Goal: Register for event/course

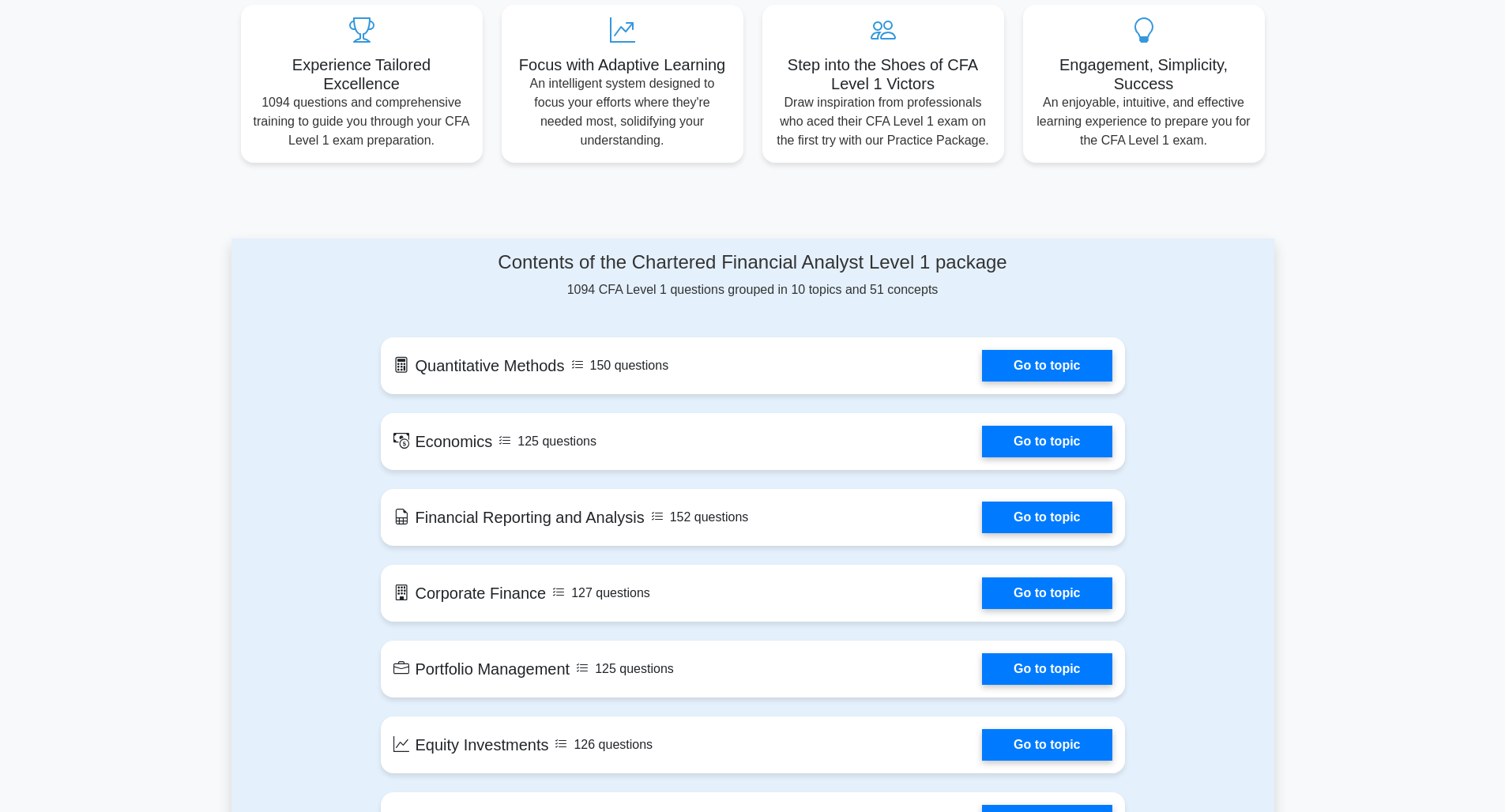
scroll to position [349, 0]
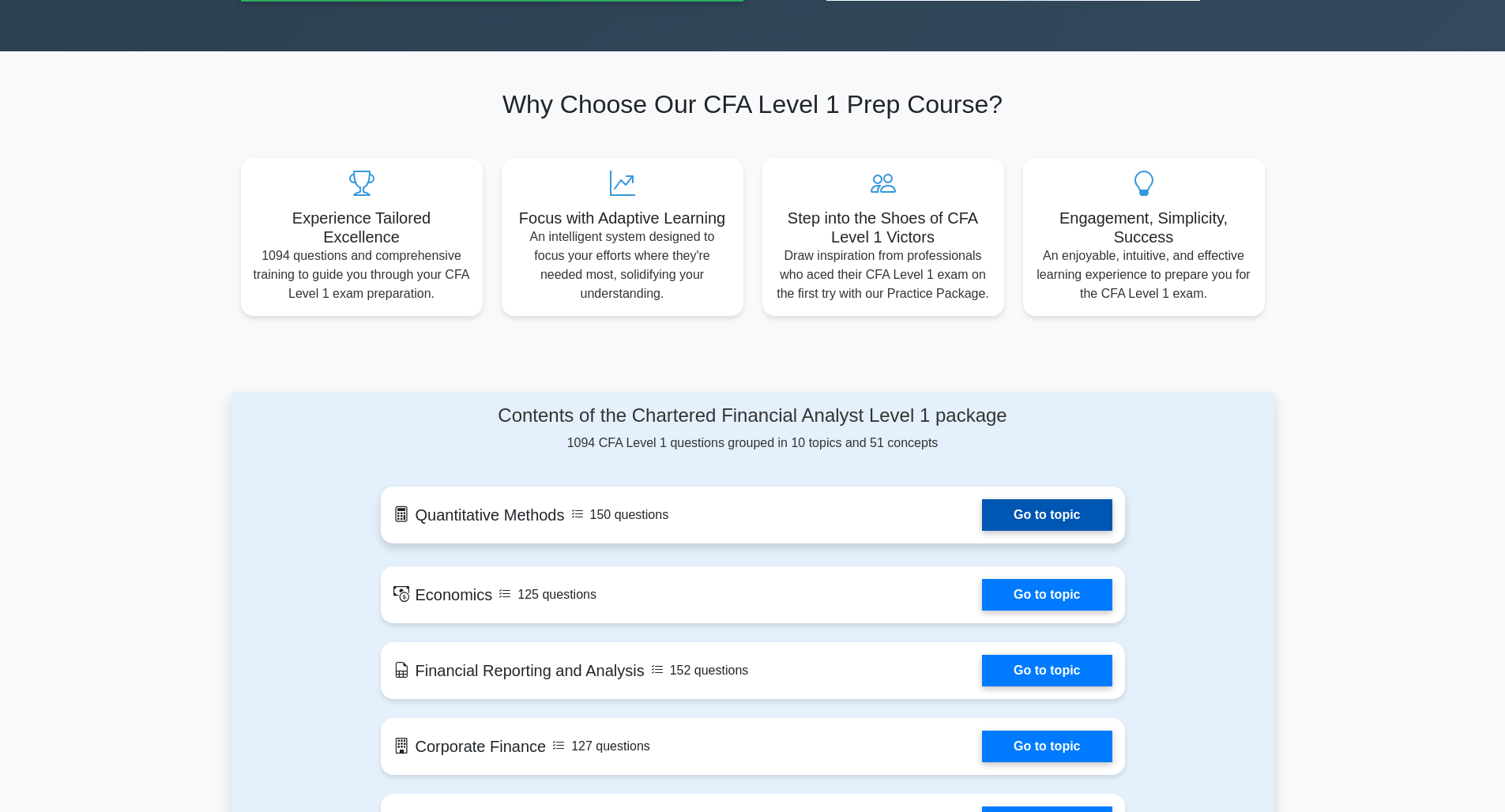
click at [1031, 527] on link "Go to topic" at bounding box center [1047, 515] width 130 height 32
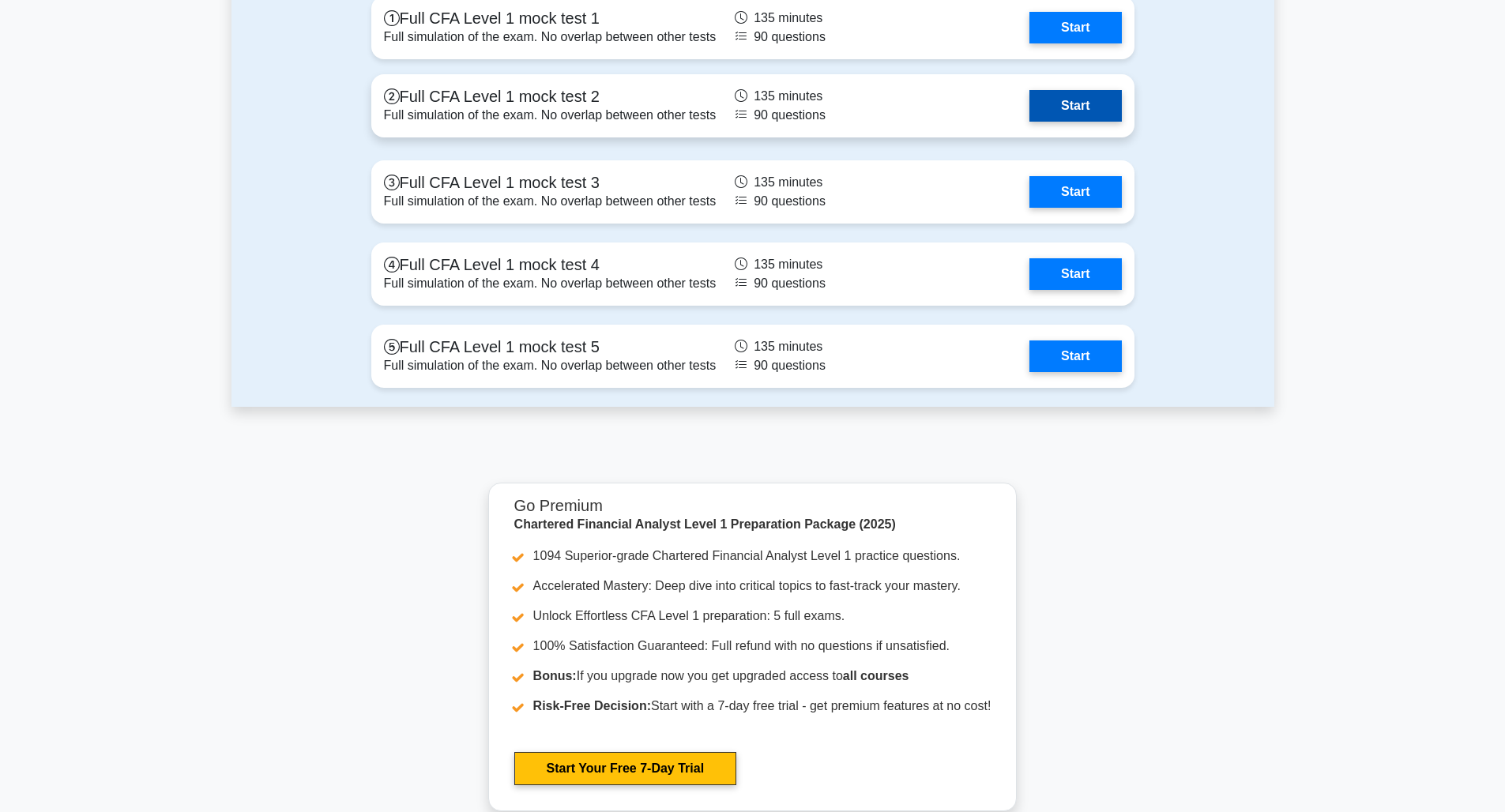
scroll to position [1906, 0]
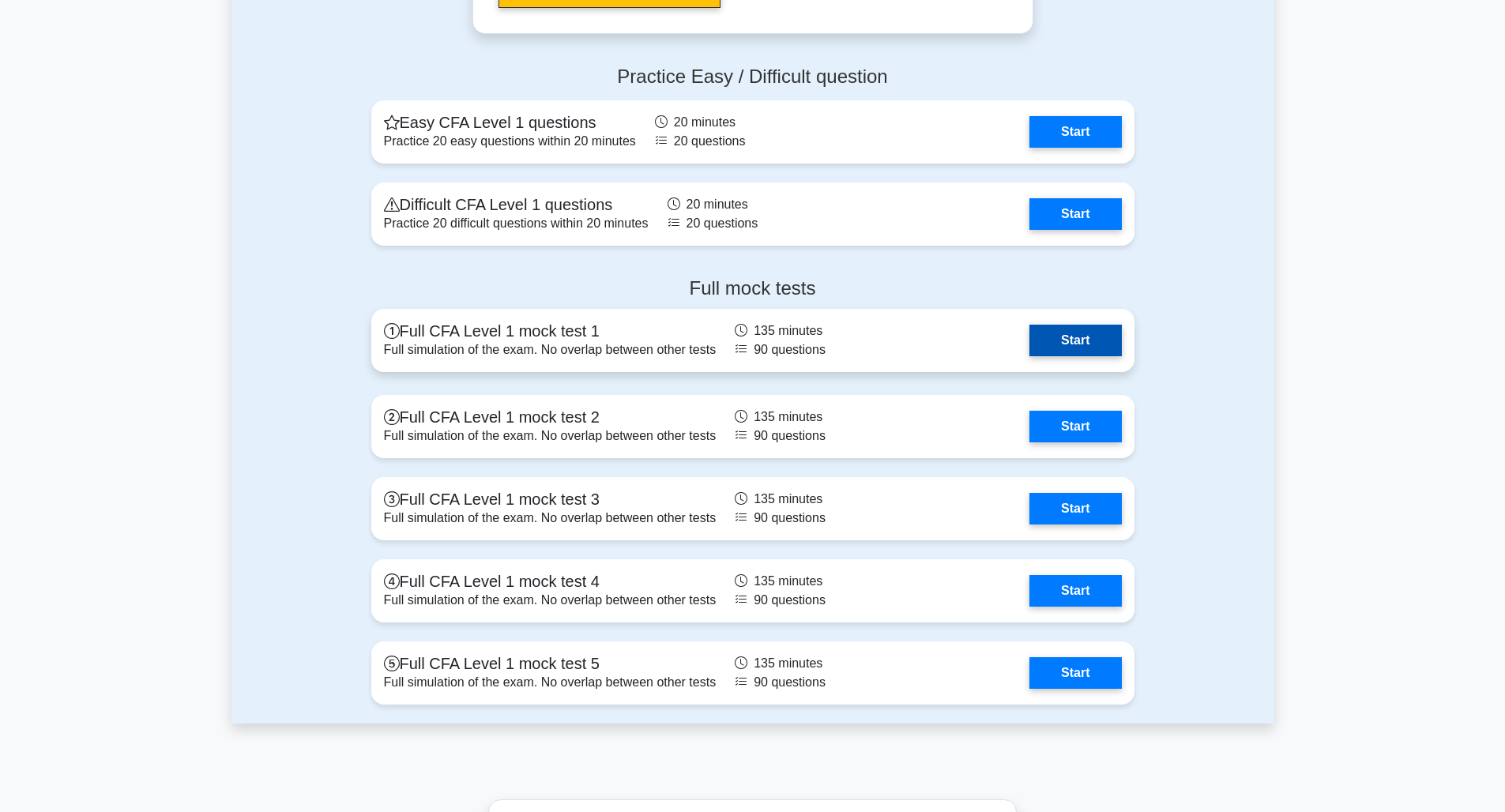
click at [1058, 344] on link "Start" at bounding box center [1075, 340] width 92 height 32
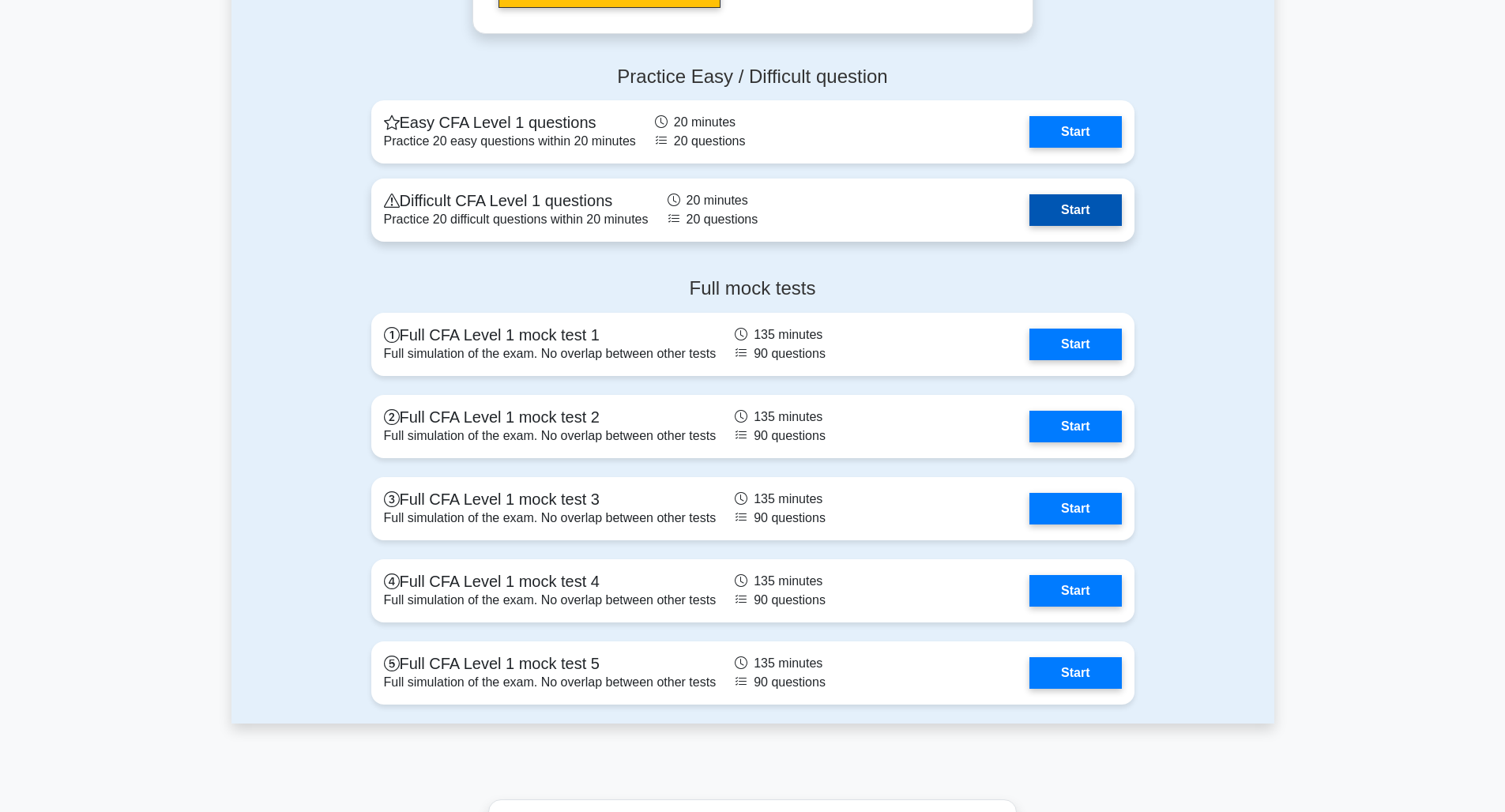
click at [1055, 201] on link "Start" at bounding box center [1075, 210] width 92 height 32
click at [1075, 215] on link "Start" at bounding box center [1075, 210] width 92 height 32
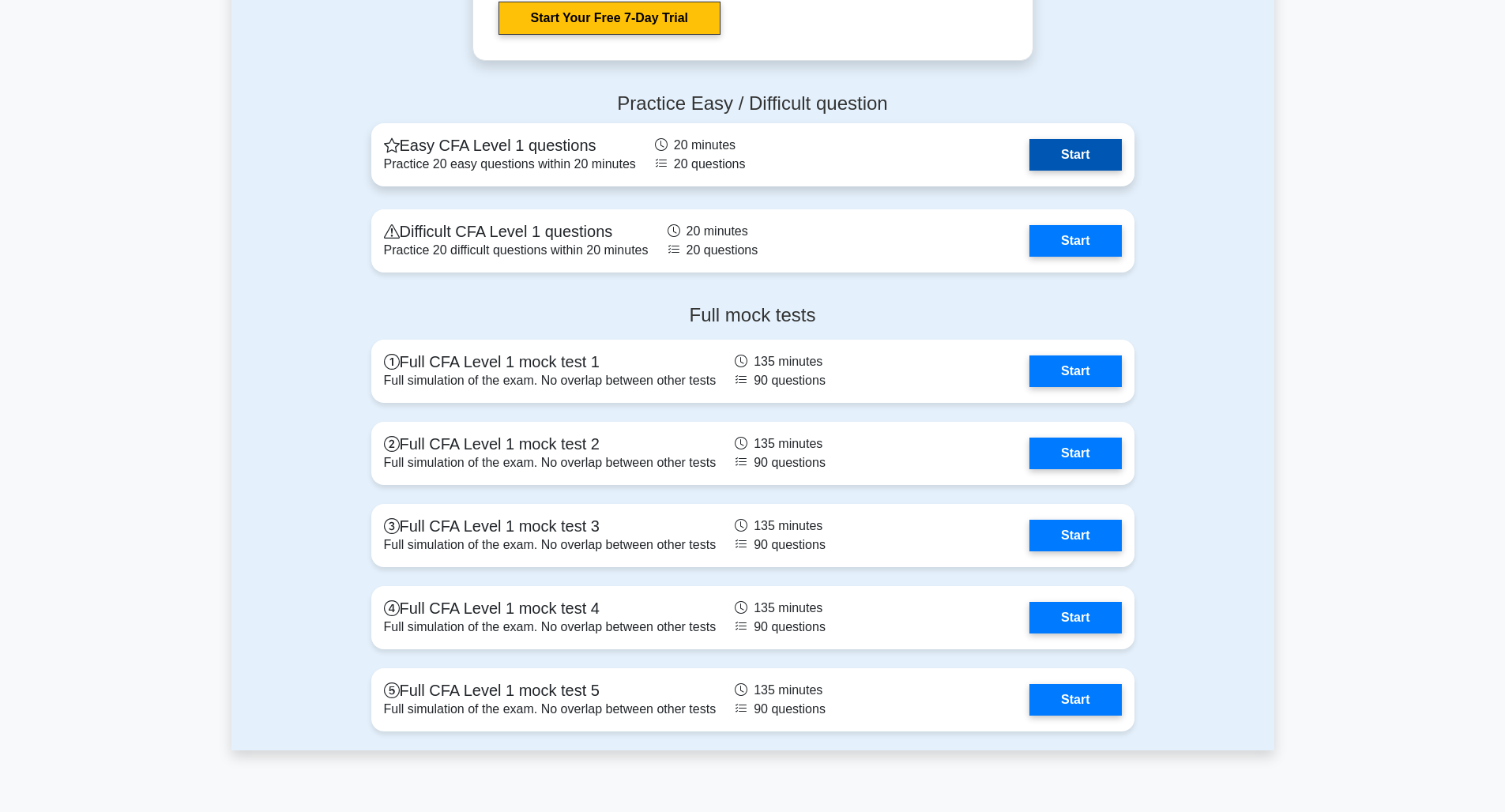
scroll to position [1806, 0]
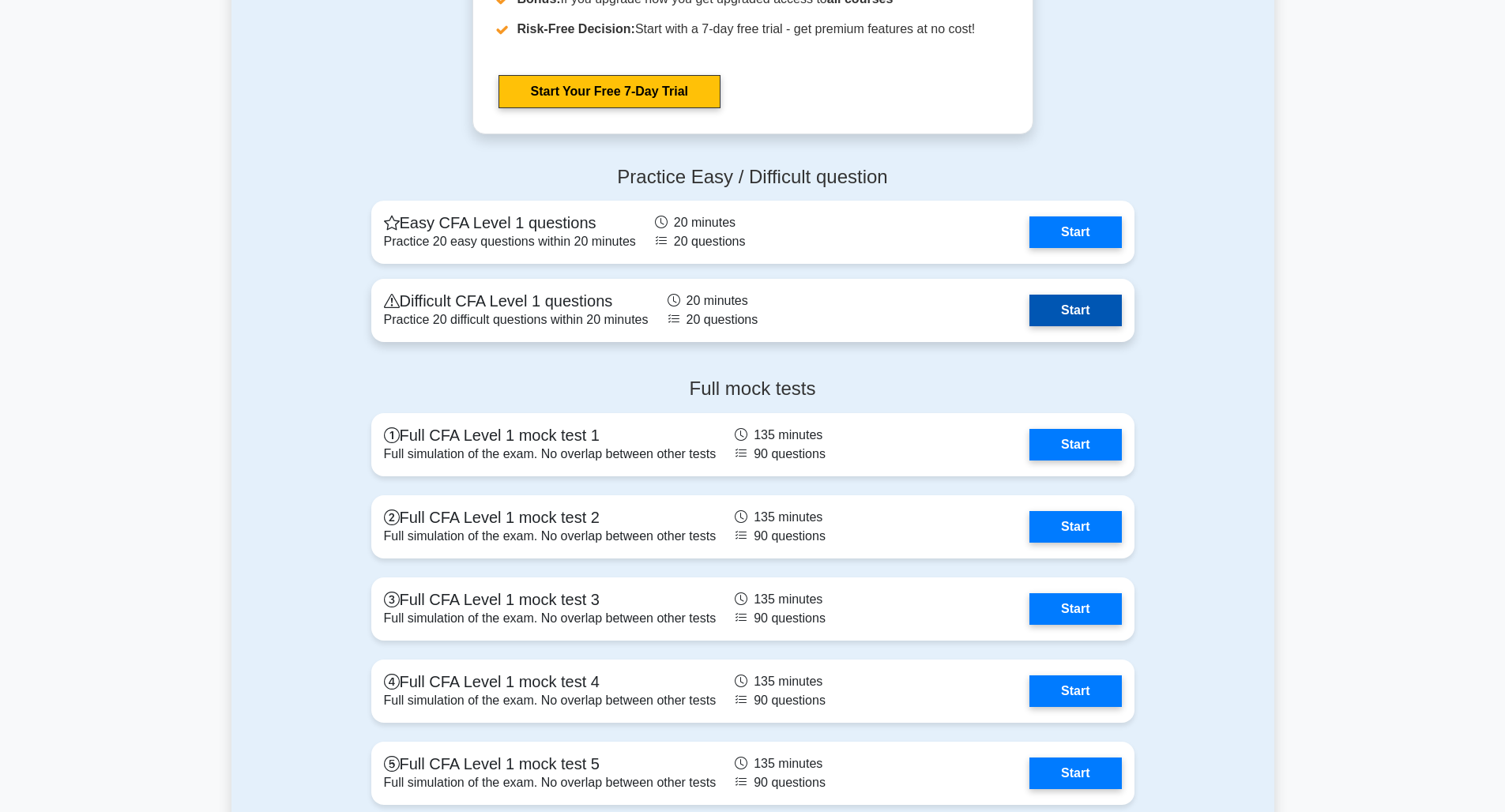
click at [1068, 317] on link "Start" at bounding box center [1075, 310] width 92 height 32
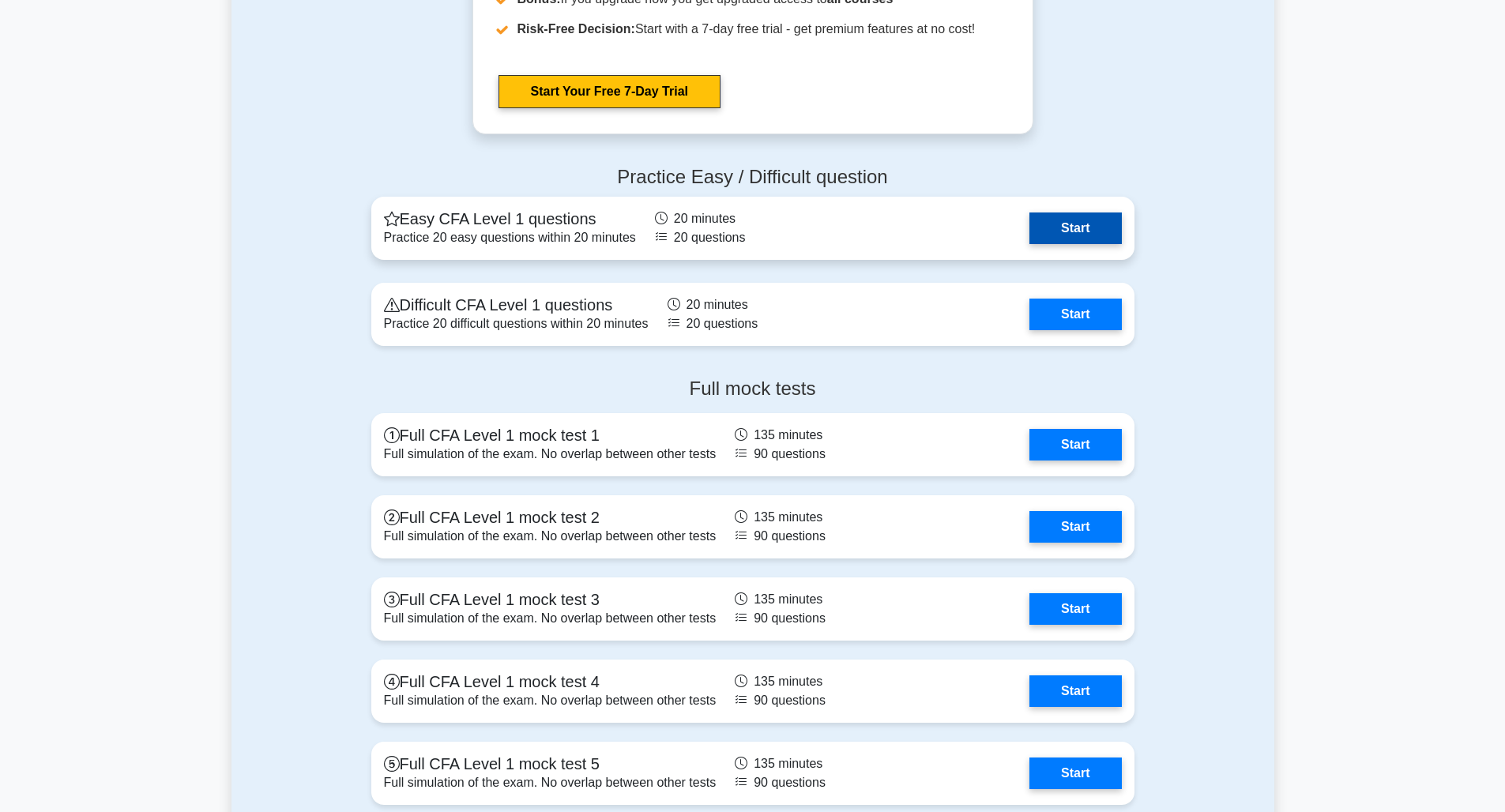
click at [1046, 237] on link "Start" at bounding box center [1075, 228] width 92 height 32
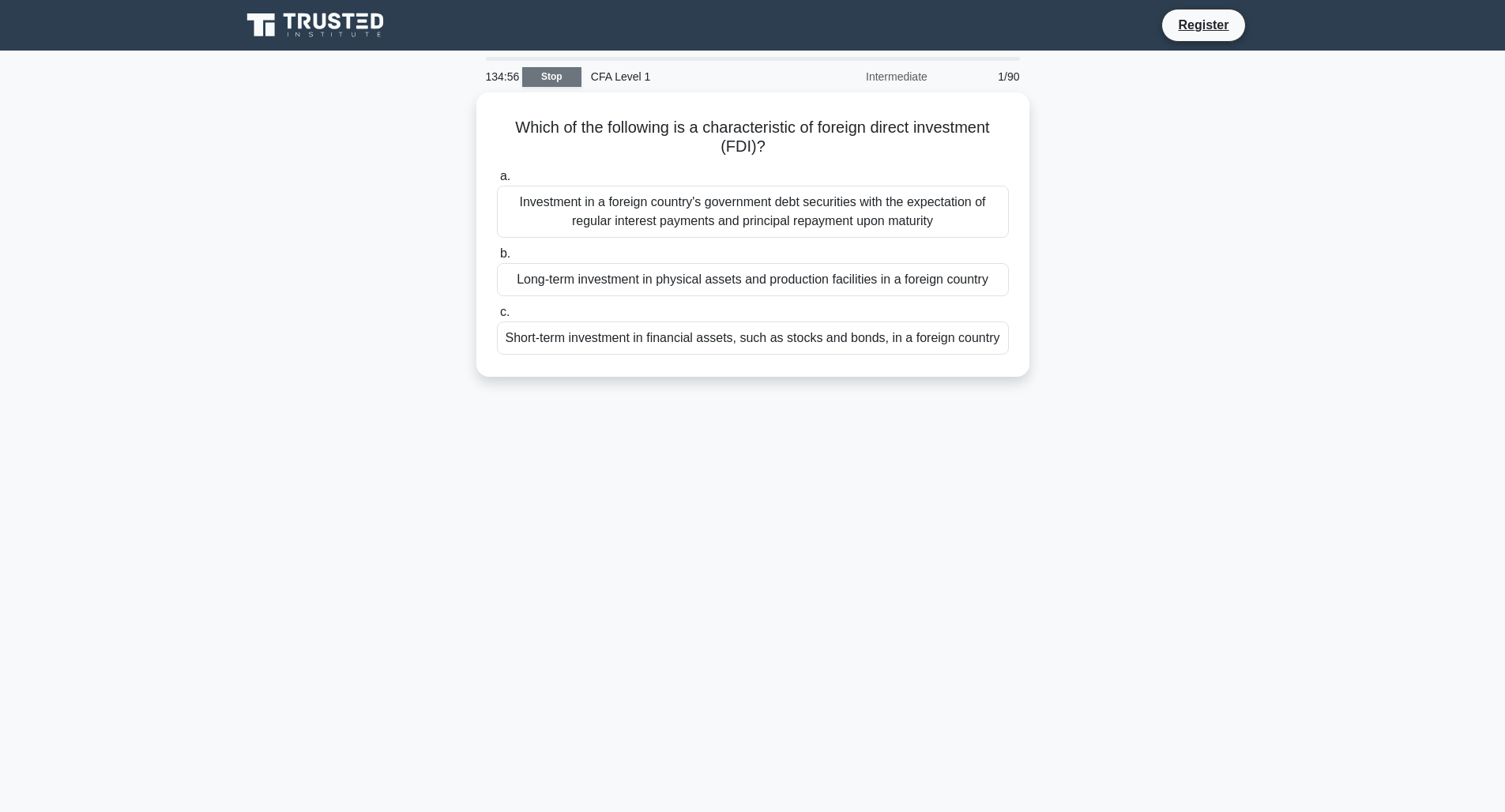
click at [570, 81] on link "Stop" at bounding box center [552, 77] width 59 height 20
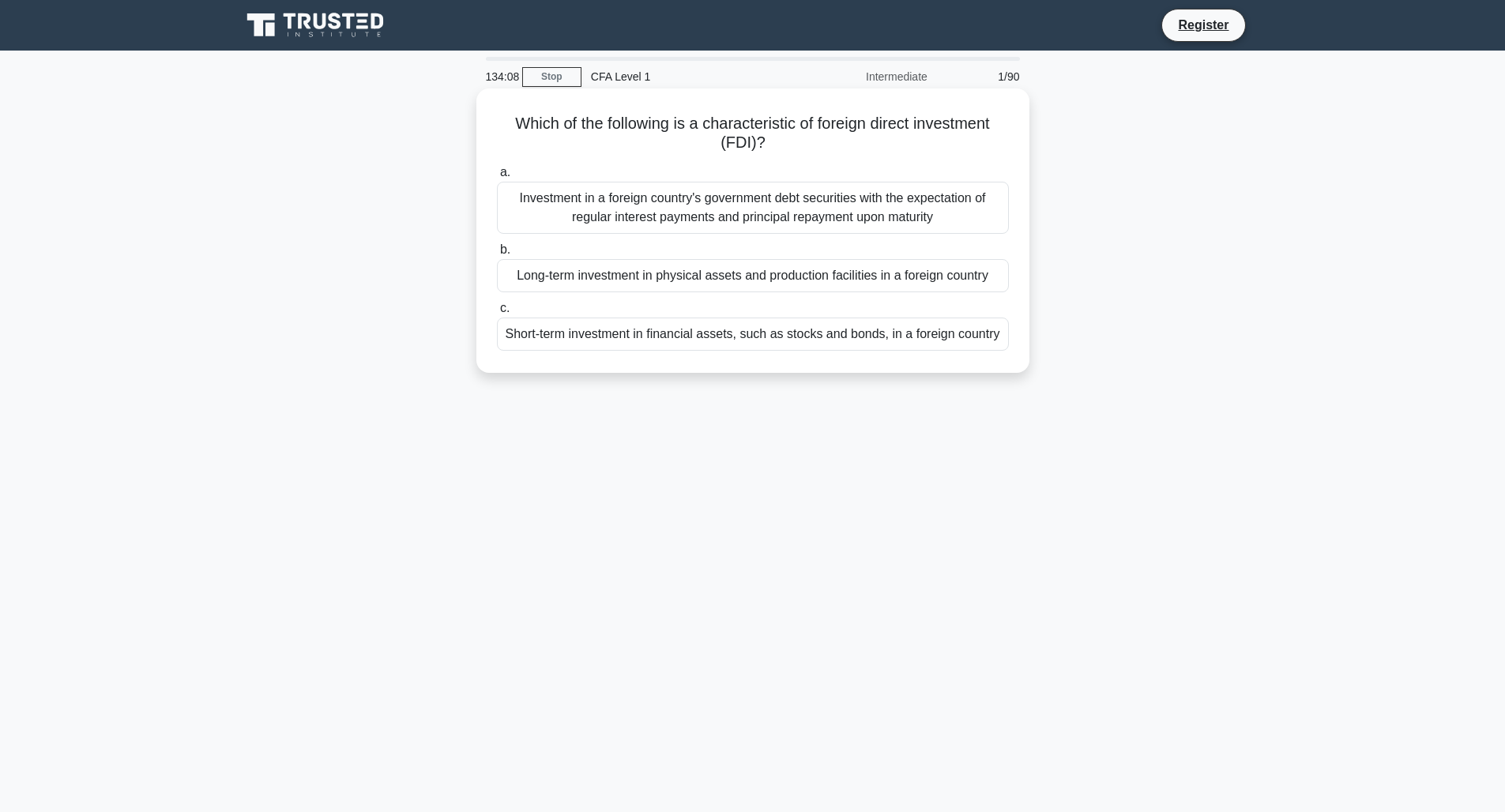
click at [707, 276] on div "Long-term investment in physical assets and production facilities in a foreign …" at bounding box center [753, 276] width 512 height 33
click at [497, 255] on input "b. Long-term investment in physical assets and production facilities in a forei…" at bounding box center [497, 250] width 0 height 11
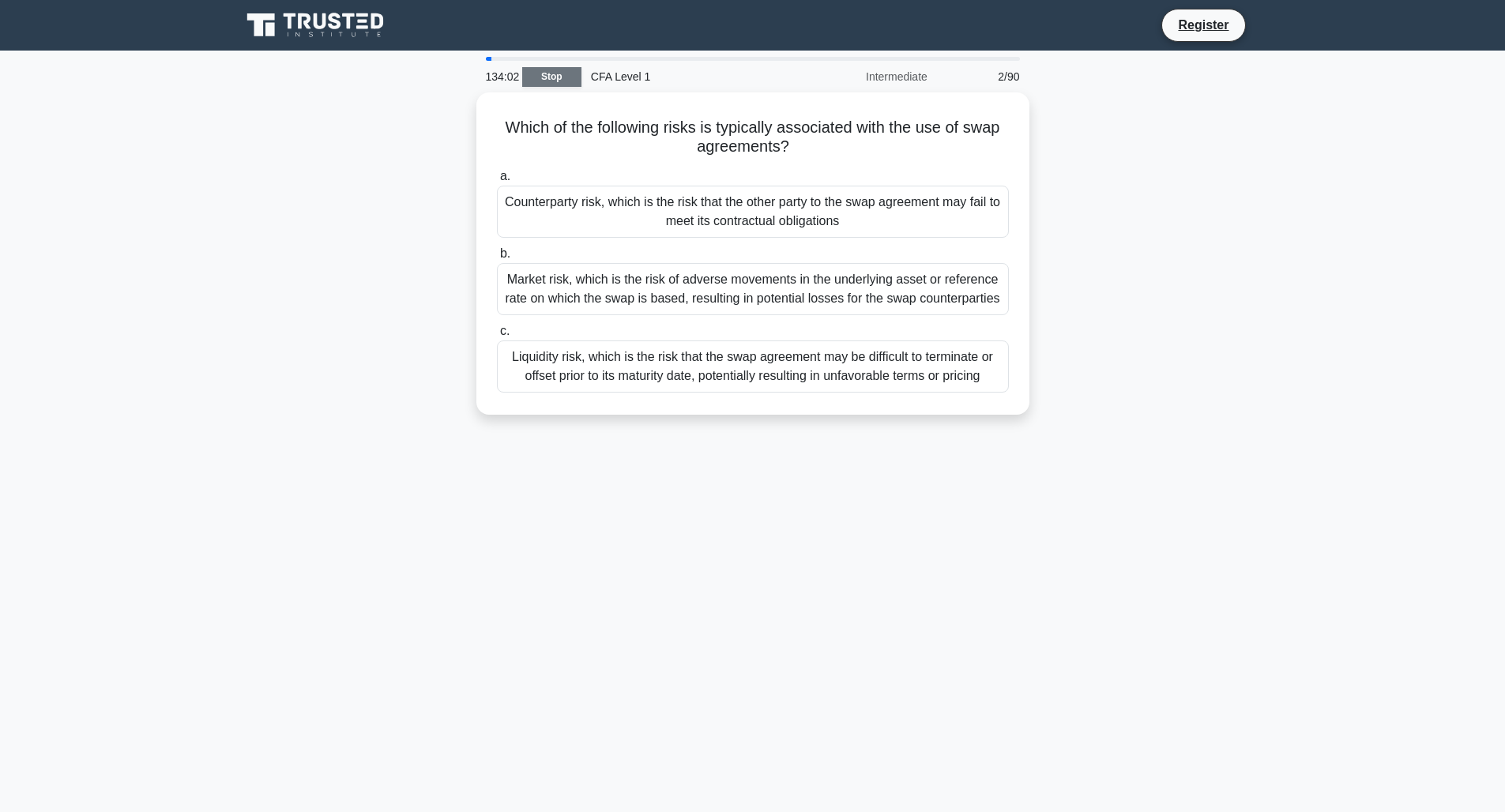
click at [559, 79] on link "Stop" at bounding box center [552, 77] width 59 height 20
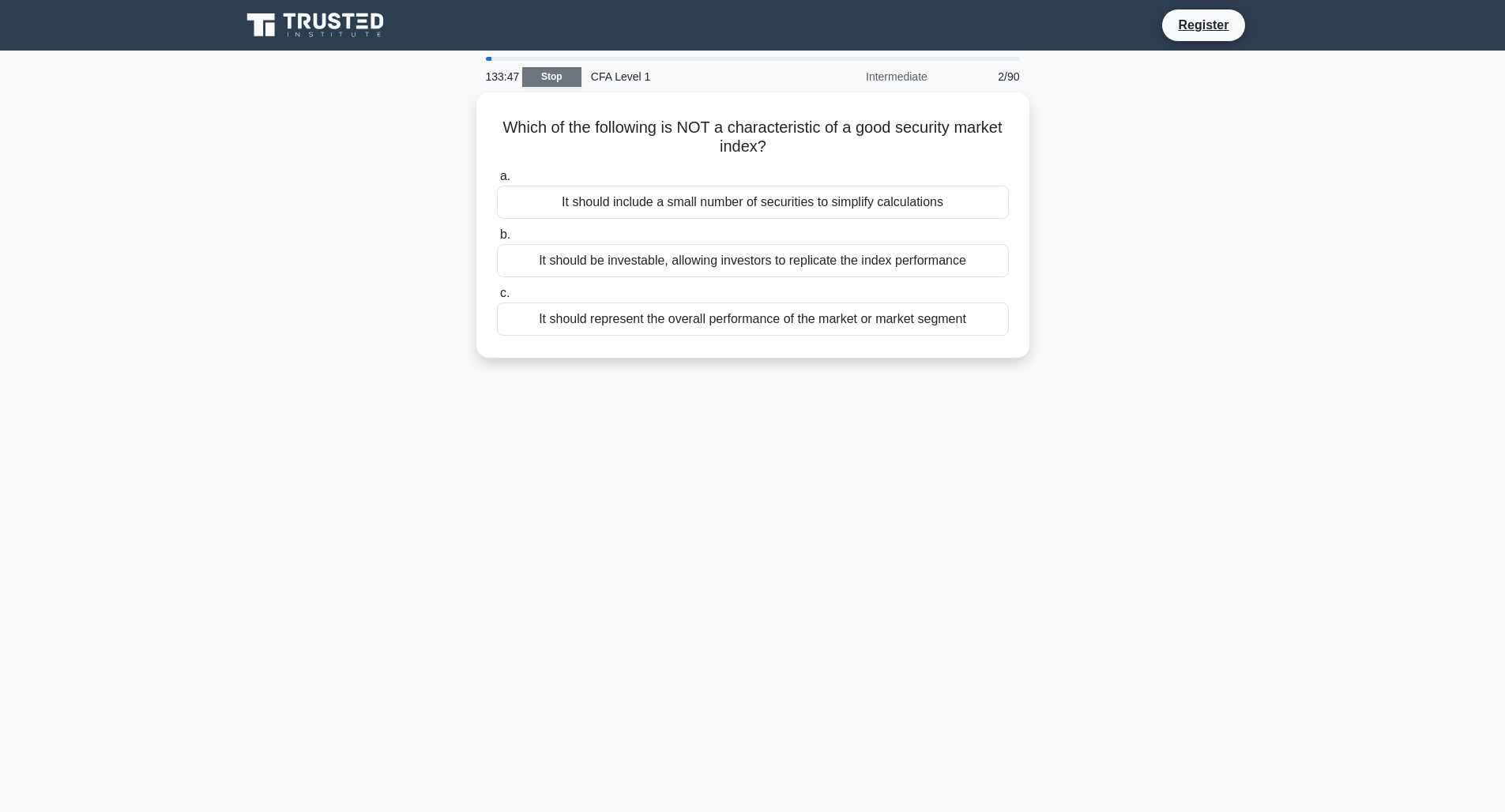
click at [550, 74] on link "Stop" at bounding box center [552, 77] width 59 height 20
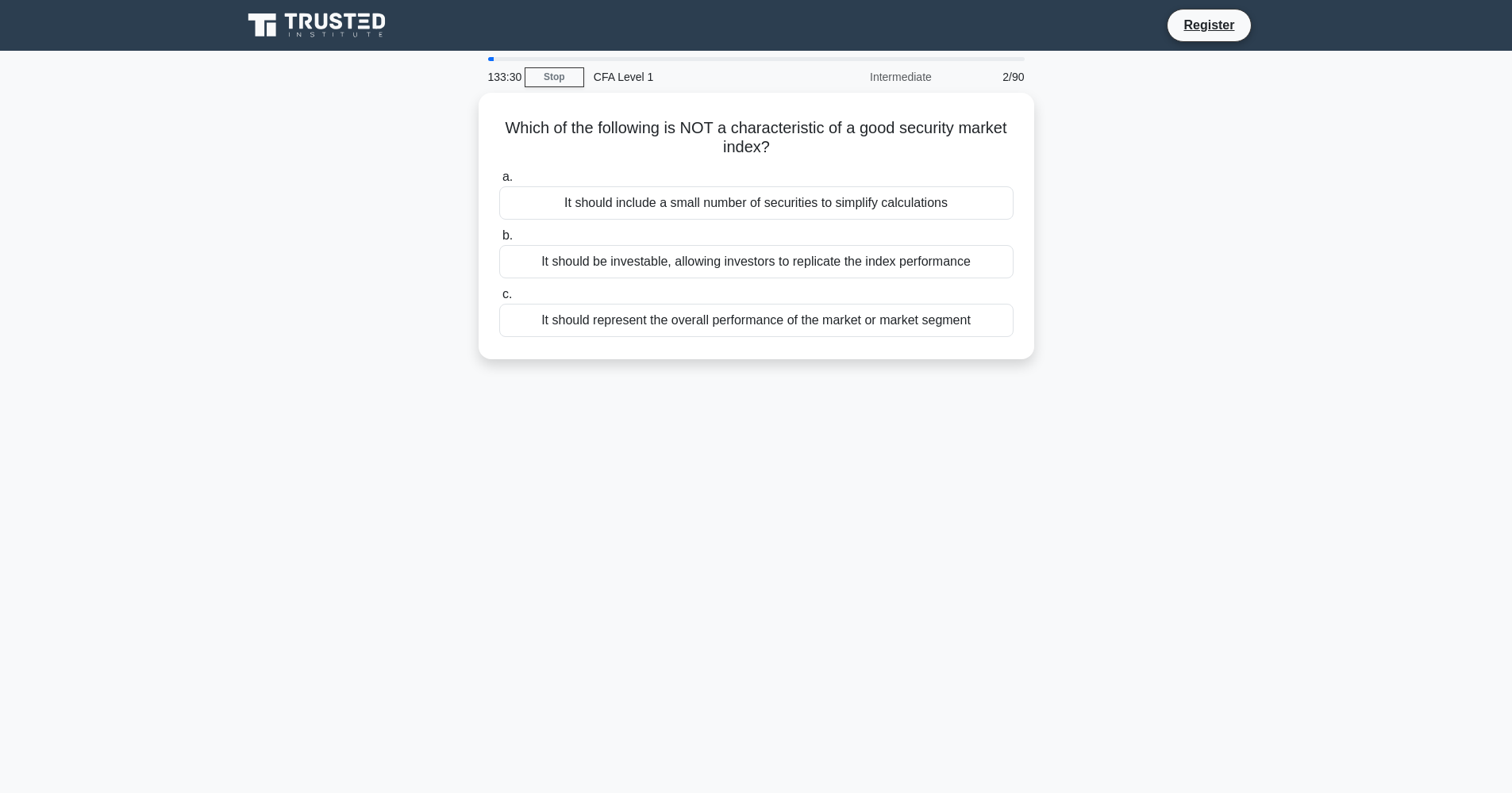
click at [360, 23] on icon at bounding box center [318, 26] width 152 height 30
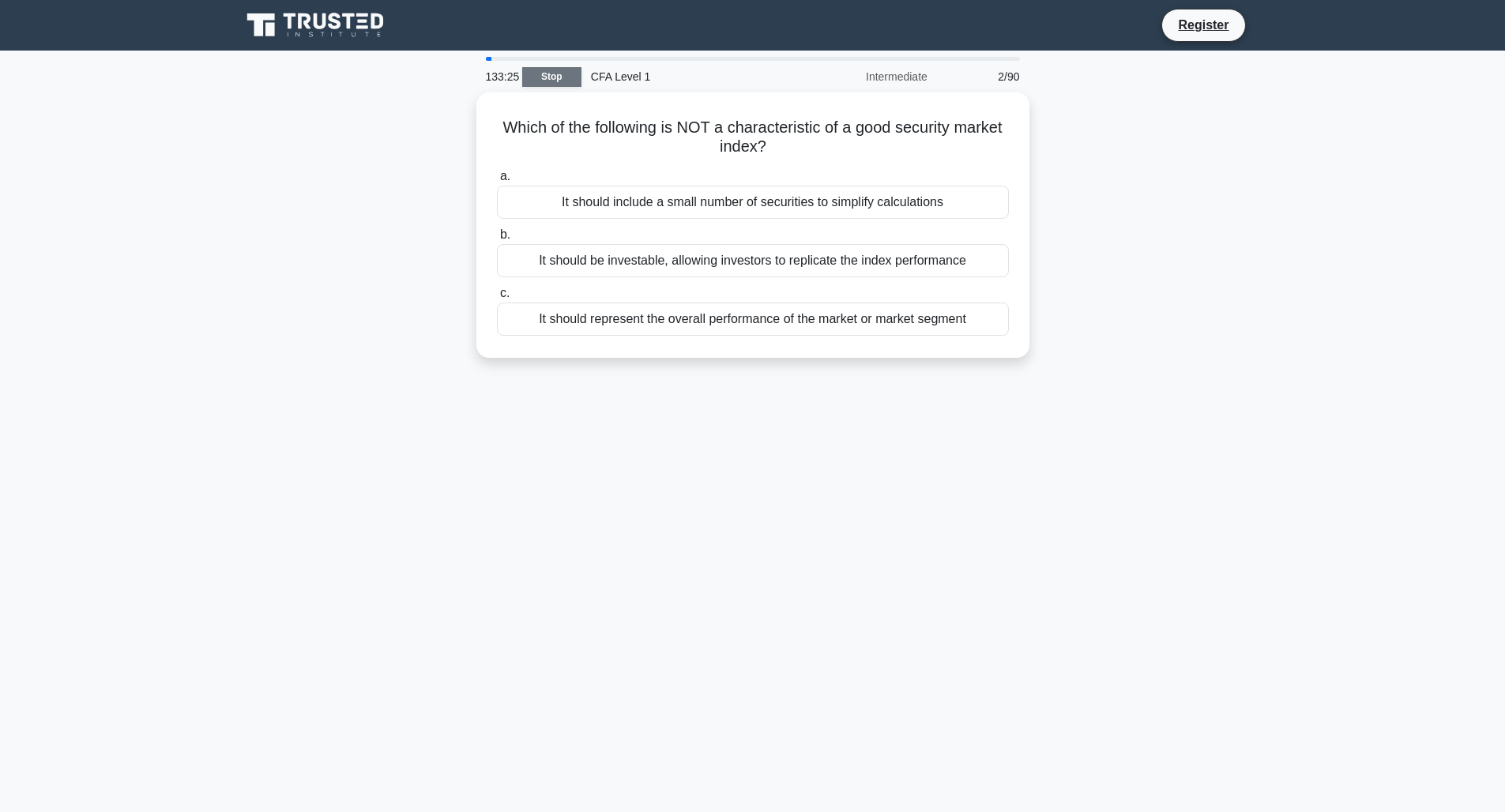
click at [531, 75] on link "Stop" at bounding box center [552, 77] width 59 height 20
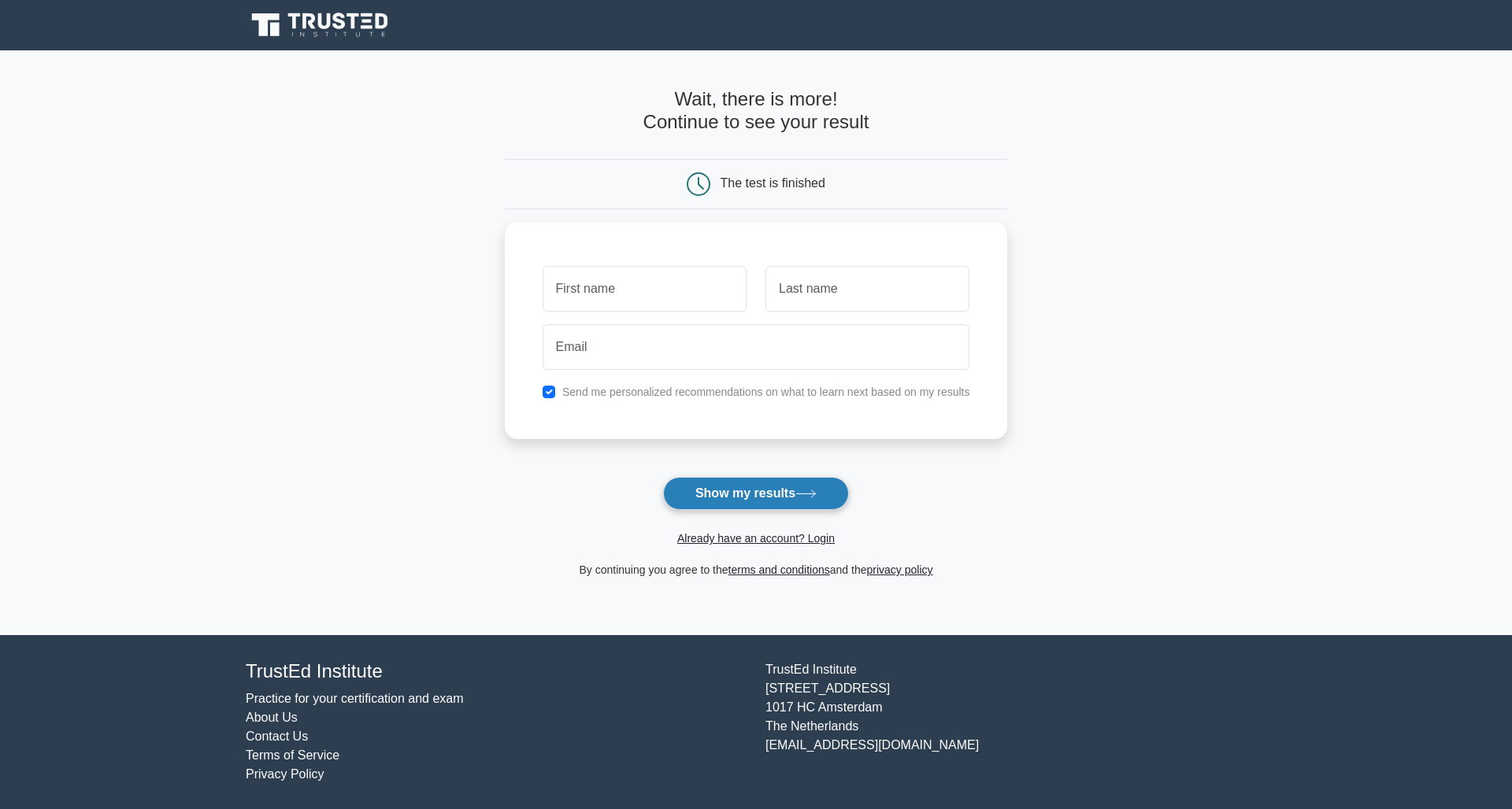
click at [722, 508] on button "Show my results" at bounding box center [755, 494] width 186 height 33
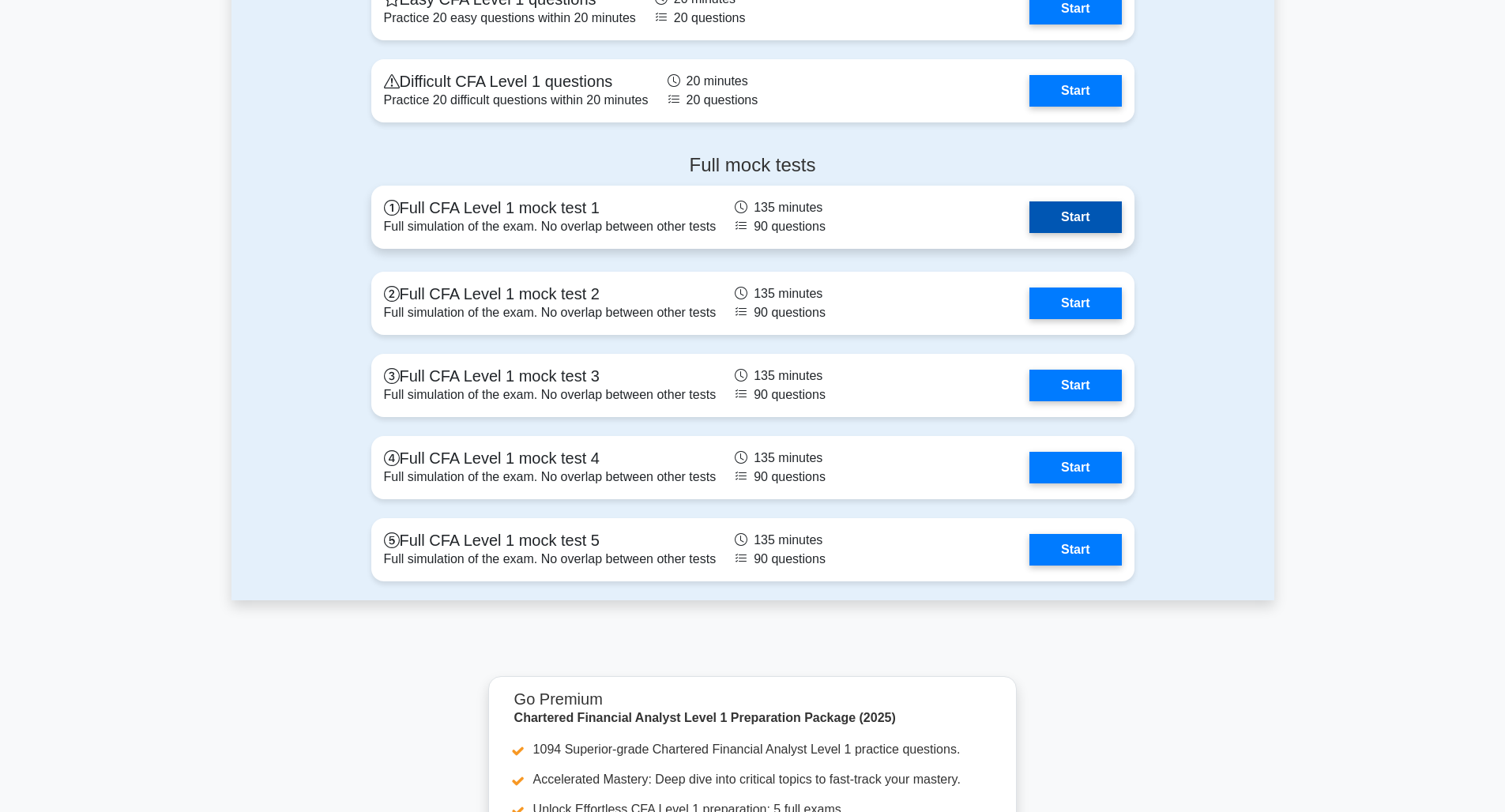
scroll to position [1900, 0]
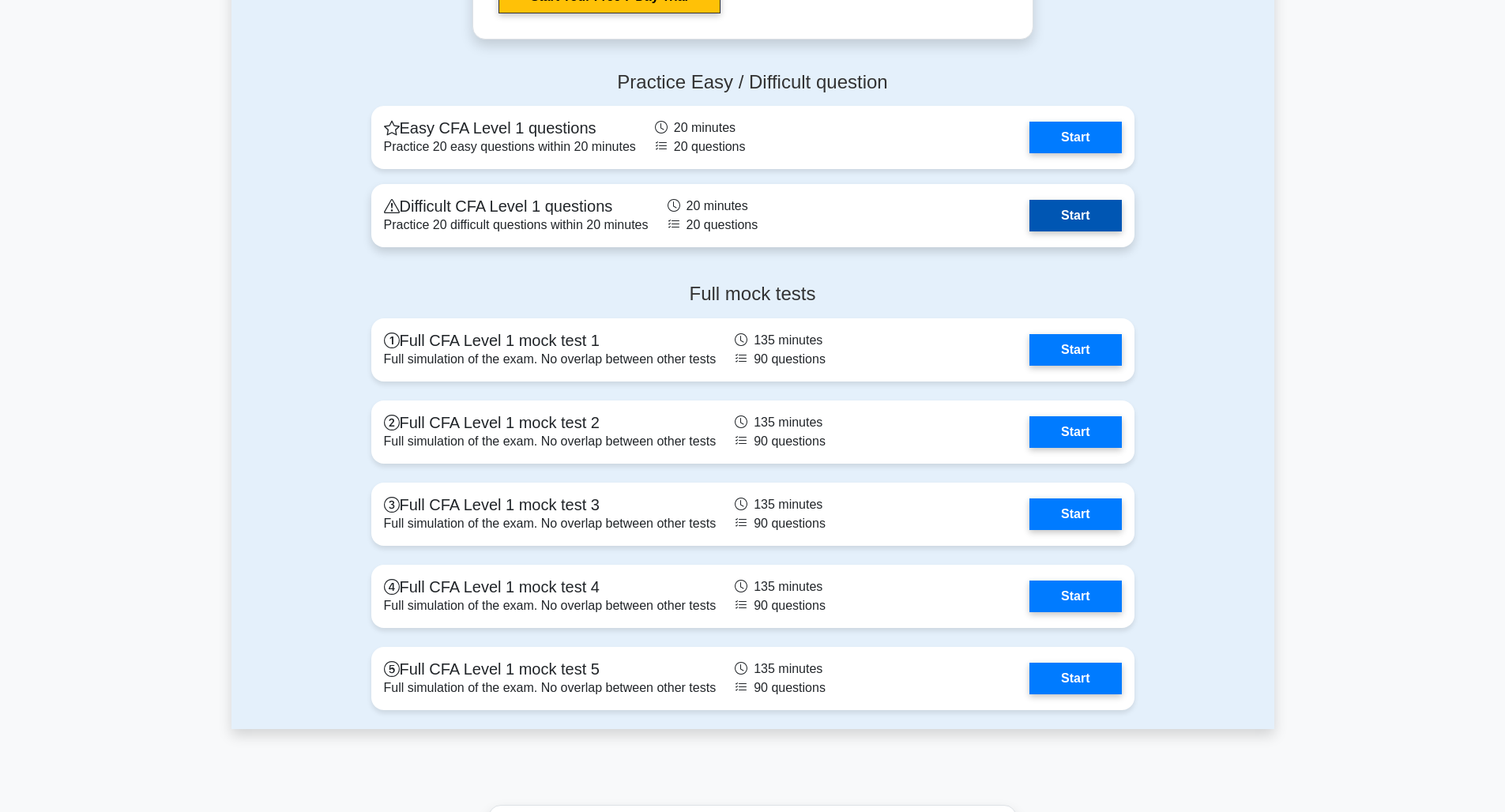
click at [1111, 219] on link "Start" at bounding box center [1075, 216] width 92 height 32
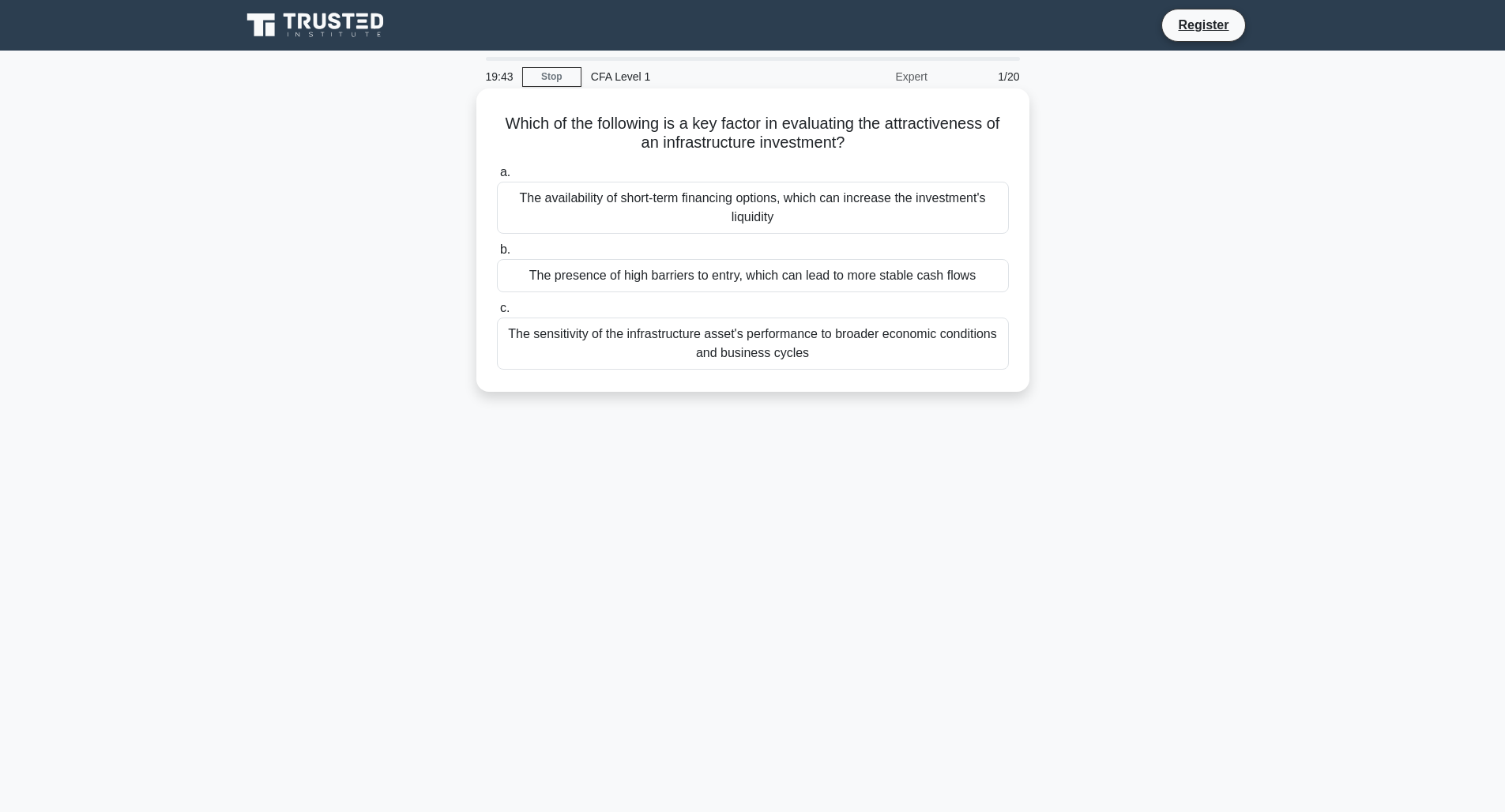
click at [725, 339] on div "The sensitivity of the infrastructure asset's performance to broader economic c…" at bounding box center [753, 344] width 512 height 52
click at [497, 314] on input "c. The sensitivity of the infrastructure asset's performance to broader economi…" at bounding box center [497, 308] width 0 height 11
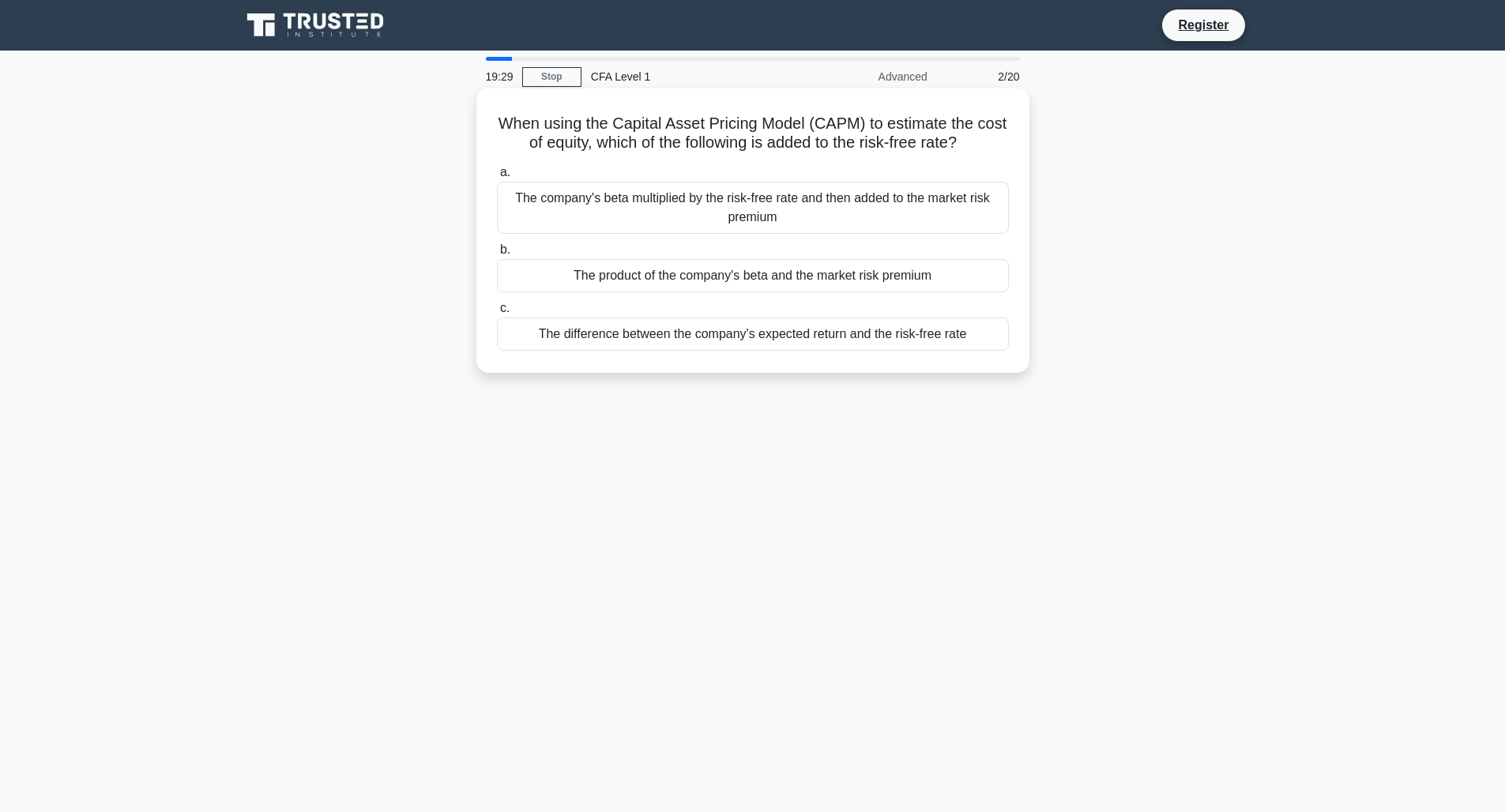
click at [704, 278] on div "The product of the company's beta and the market risk premium" at bounding box center [753, 276] width 512 height 33
click at [497, 255] on input "b. The product of the company's beta and the market risk premium" at bounding box center [497, 250] width 0 height 11
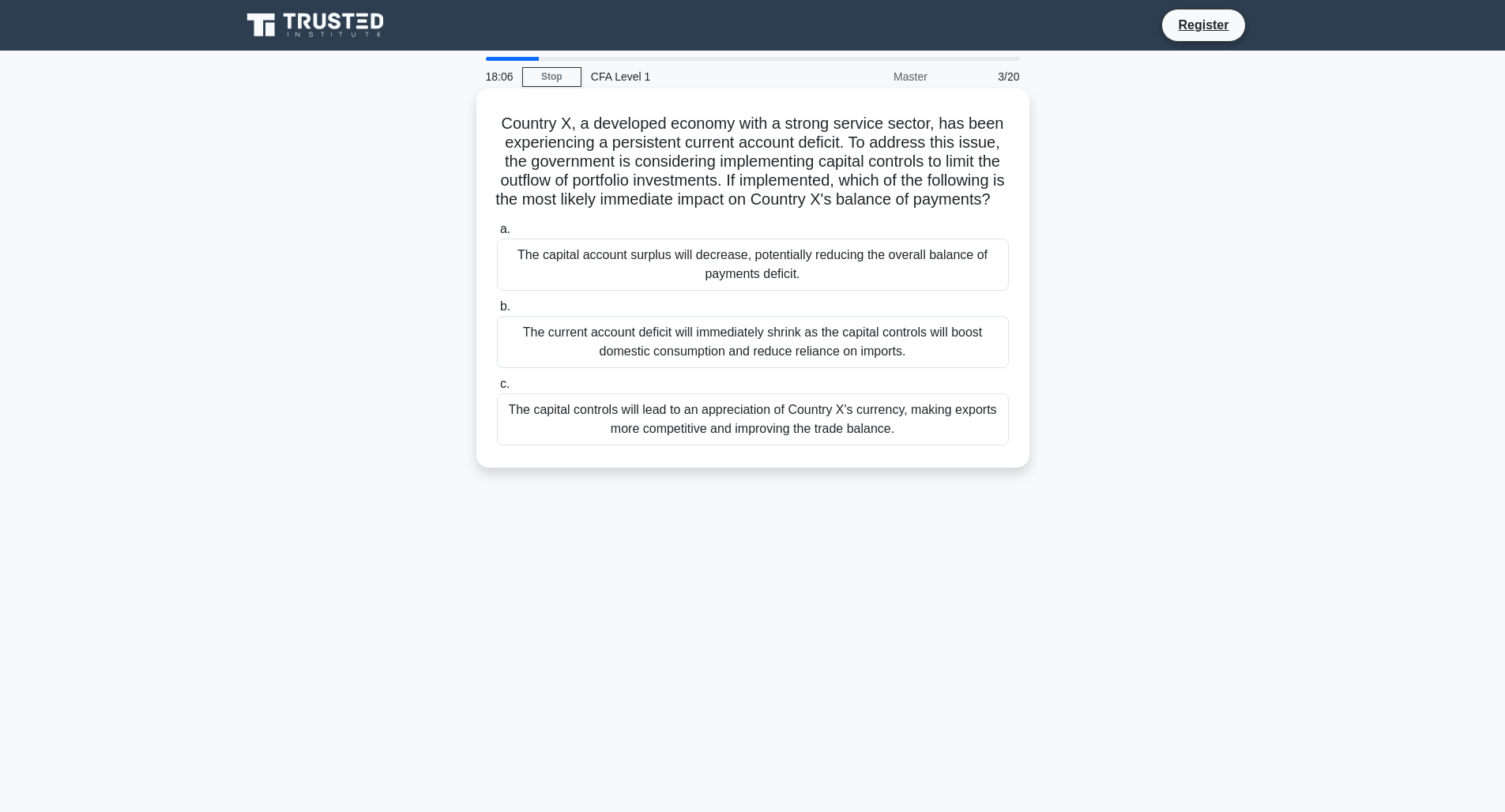
click at [652, 291] on div "The capital account surplus will decrease, potentially reducing the overall bal…" at bounding box center [753, 265] width 512 height 52
click at [497, 235] on input "a. The capital account surplus will decrease, potentially reducing the overall …" at bounding box center [497, 230] width 0 height 11
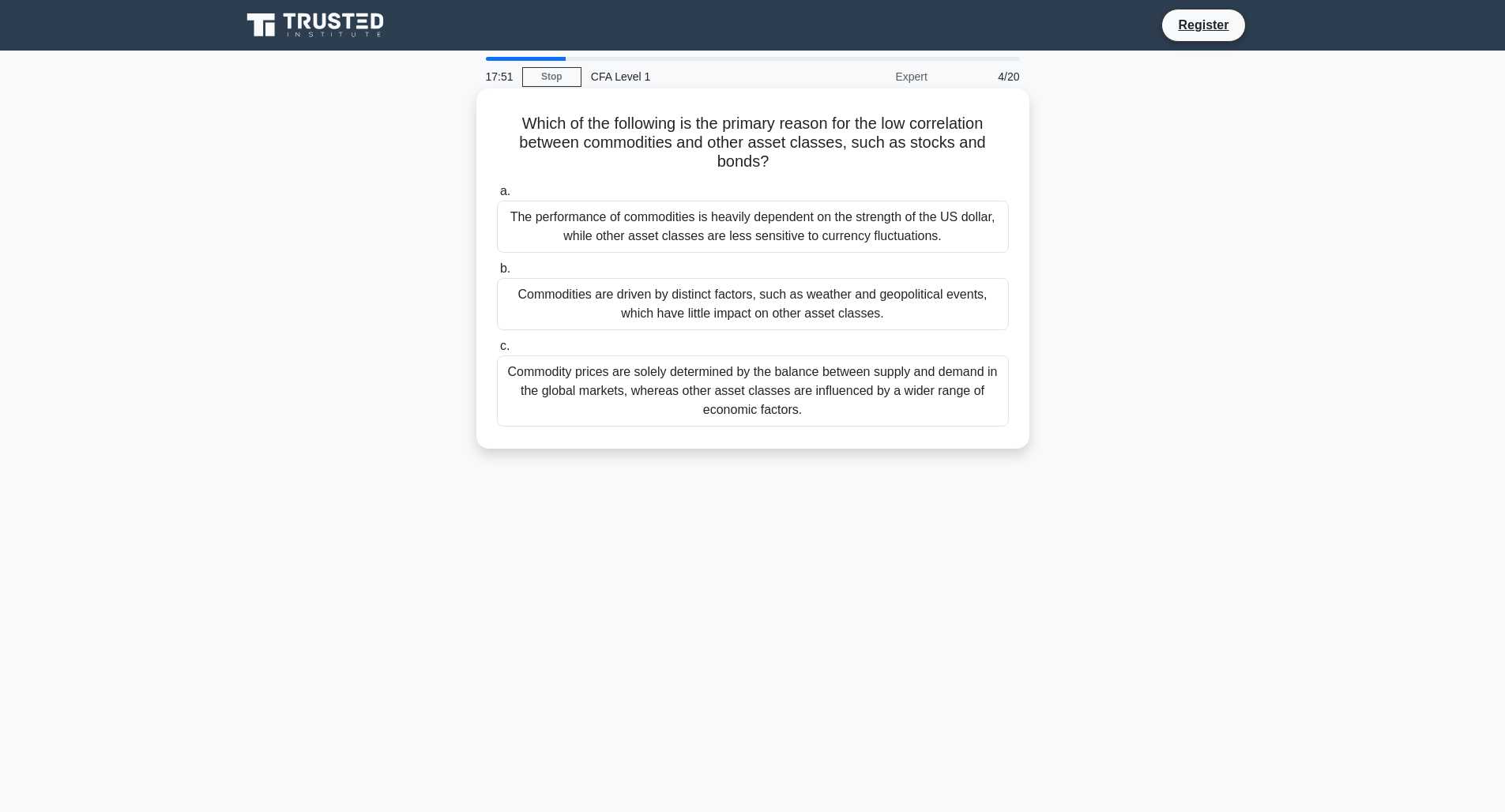
click at [725, 284] on div "Commodities are driven by distinct factors, such as weather and geopolitical ev…" at bounding box center [753, 304] width 512 height 52
click at [497, 274] on input "b. Commodities are driven by distinct factors, such as weather and geopolitical…" at bounding box center [497, 269] width 0 height 11
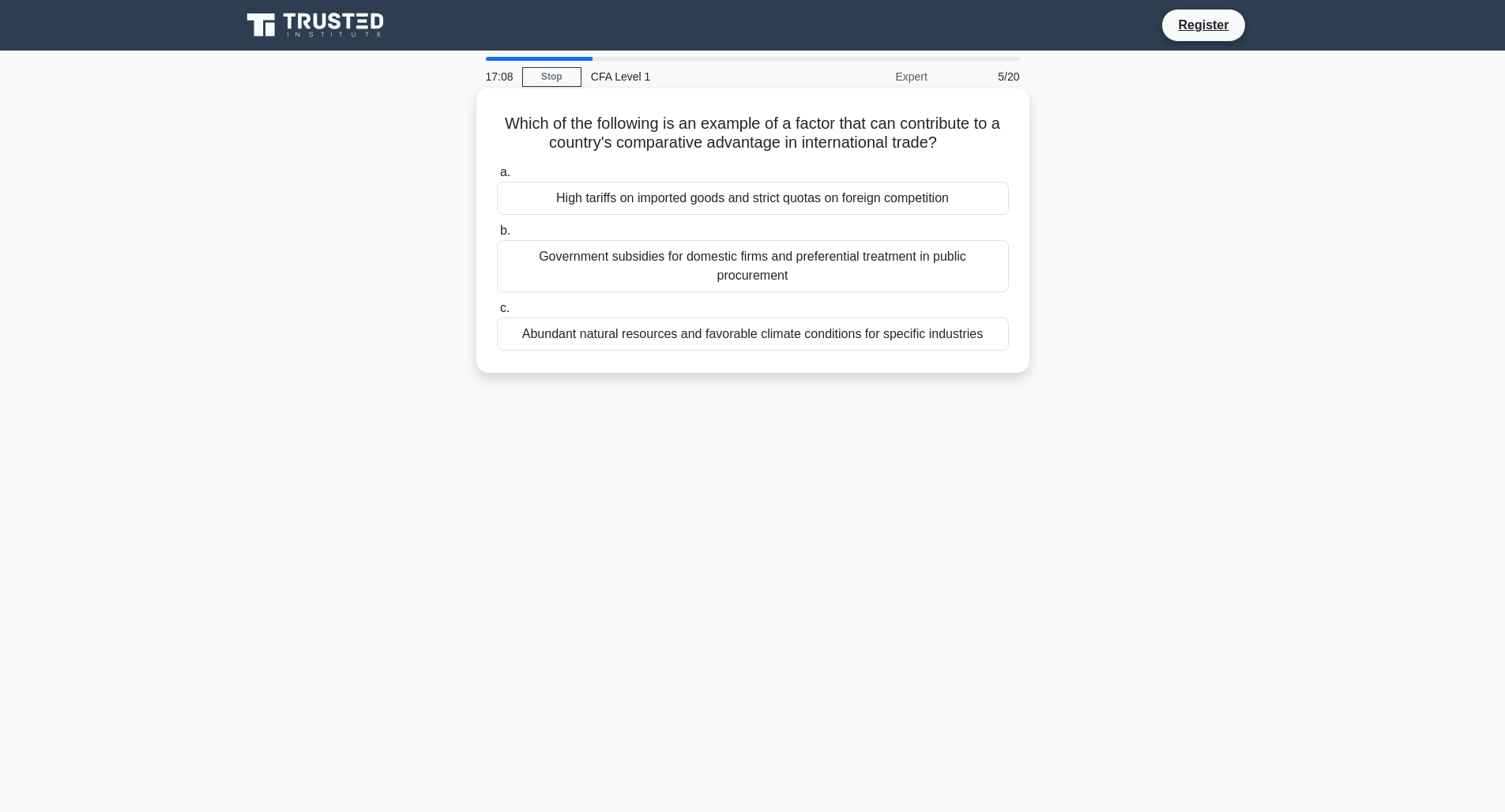
click at [742, 331] on div "Abundant natural resources and favorable climate conditions for specific indust…" at bounding box center [753, 334] width 512 height 33
click at [497, 314] on input "c. Abundant natural resources and favorable climate conditions for specific ind…" at bounding box center [497, 308] width 0 height 11
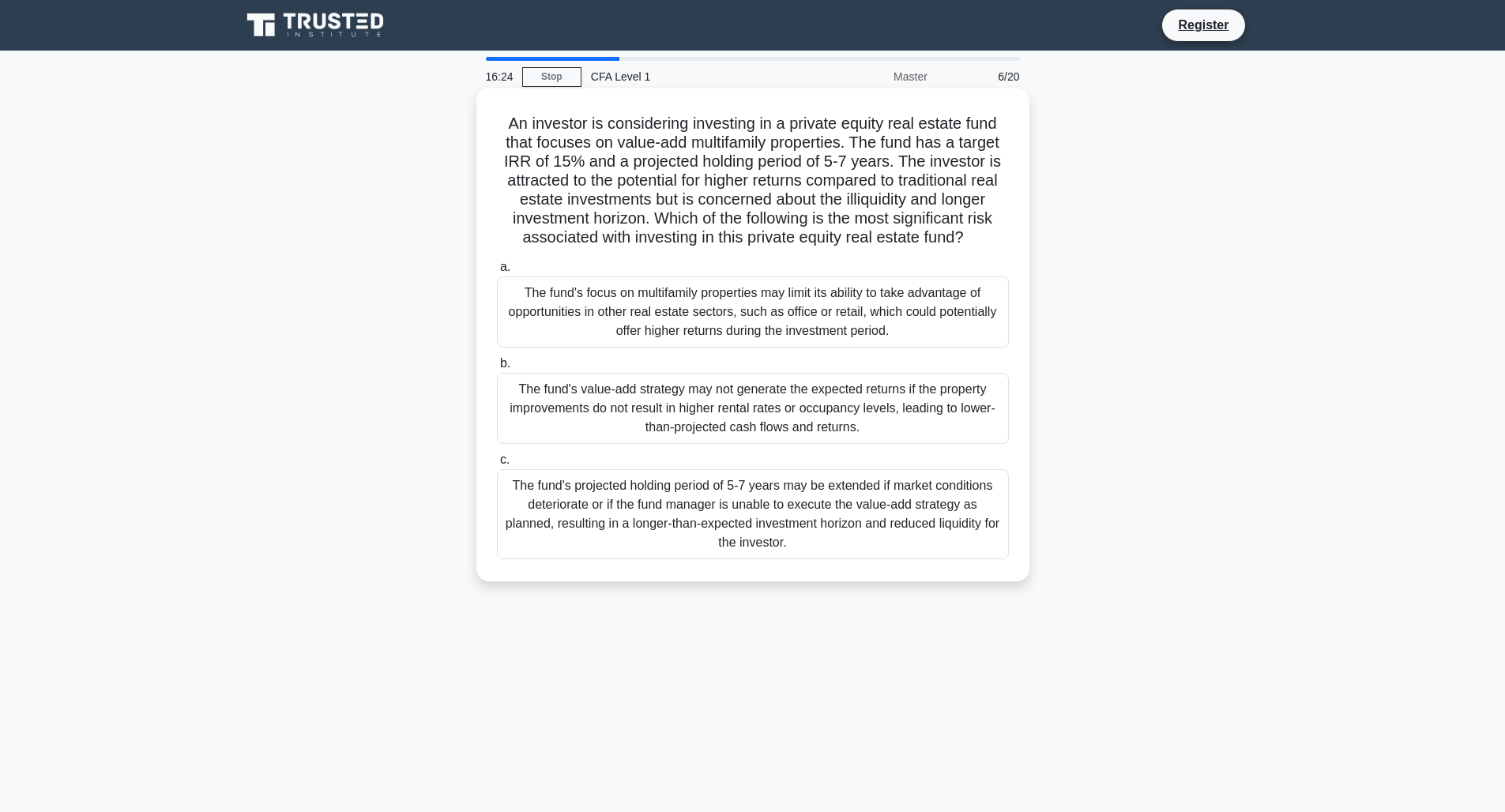
click at [714, 400] on div "The fund's value-add strategy may not generate the expected returns if the prop…" at bounding box center [753, 408] width 512 height 71
click at [497, 369] on input "b. The fund's value-add strategy may not generate the expected returns if the p…" at bounding box center [497, 363] width 0 height 11
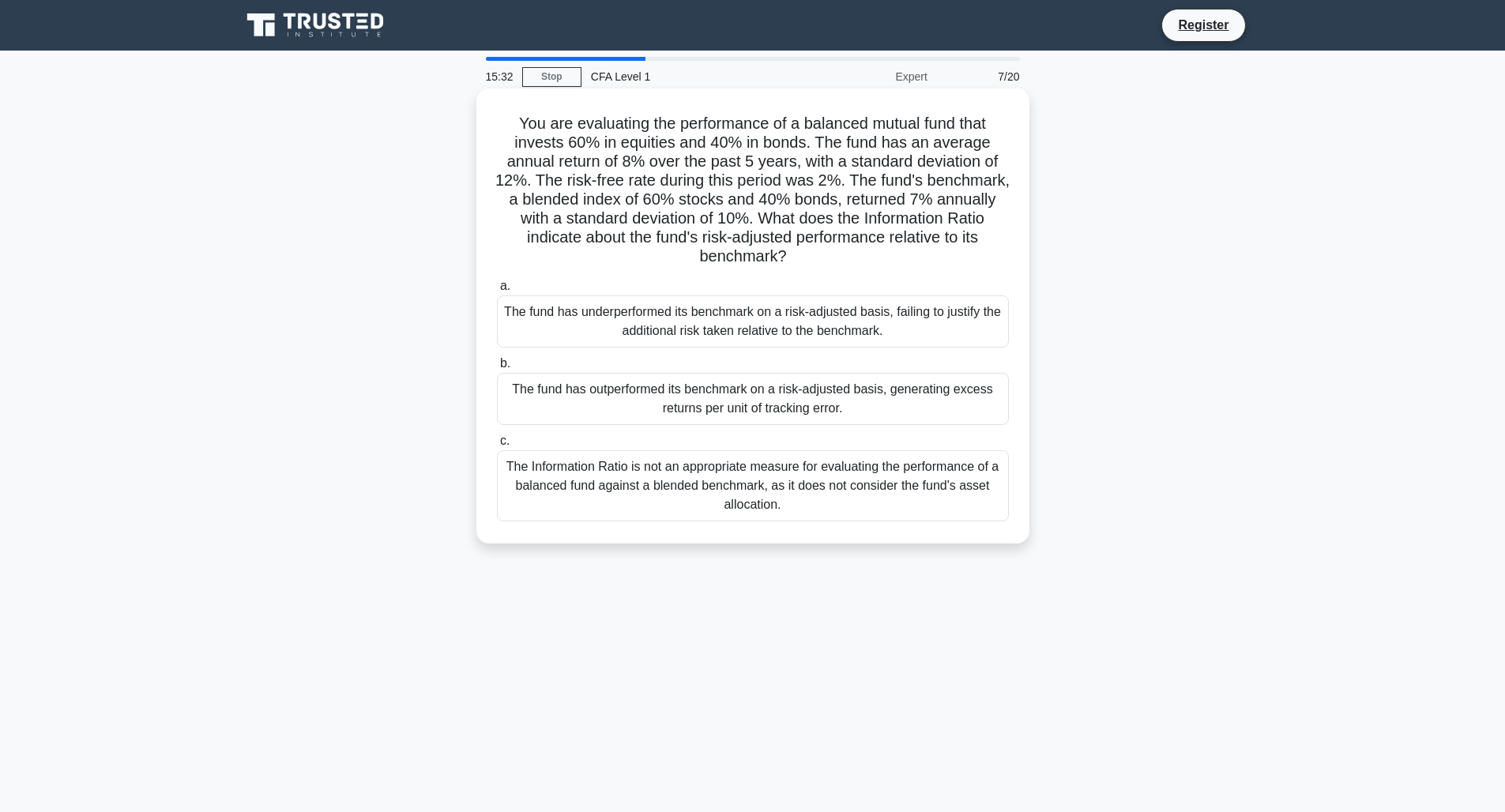
click at [641, 486] on div "The Information Ratio is not an appropriate measure for evaluating the performa…" at bounding box center [753, 486] width 512 height 71
click at [497, 446] on input "c. The Information Ratio is not an appropriate measure for evaluating the perfo…" at bounding box center [497, 441] width 0 height 11
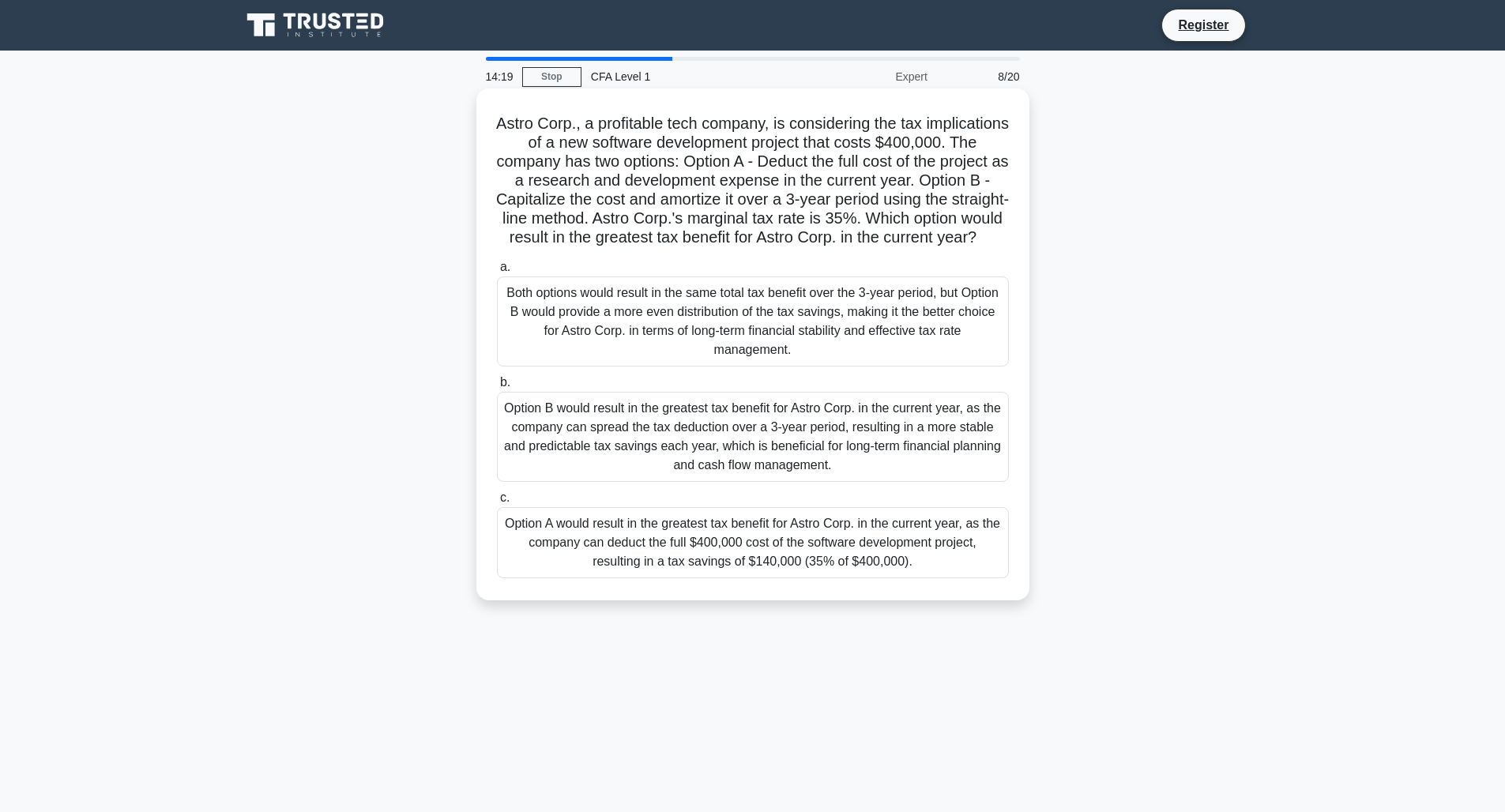
click at [615, 312] on div "Both options would result in the same total tax benefit over the 3-year period,…" at bounding box center [753, 322] width 512 height 90
click at [497, 272] on input "a. Both options would result in the same total tax benefit over the 3-year peri…" at bounding box center [497, 267] width 0 height 11
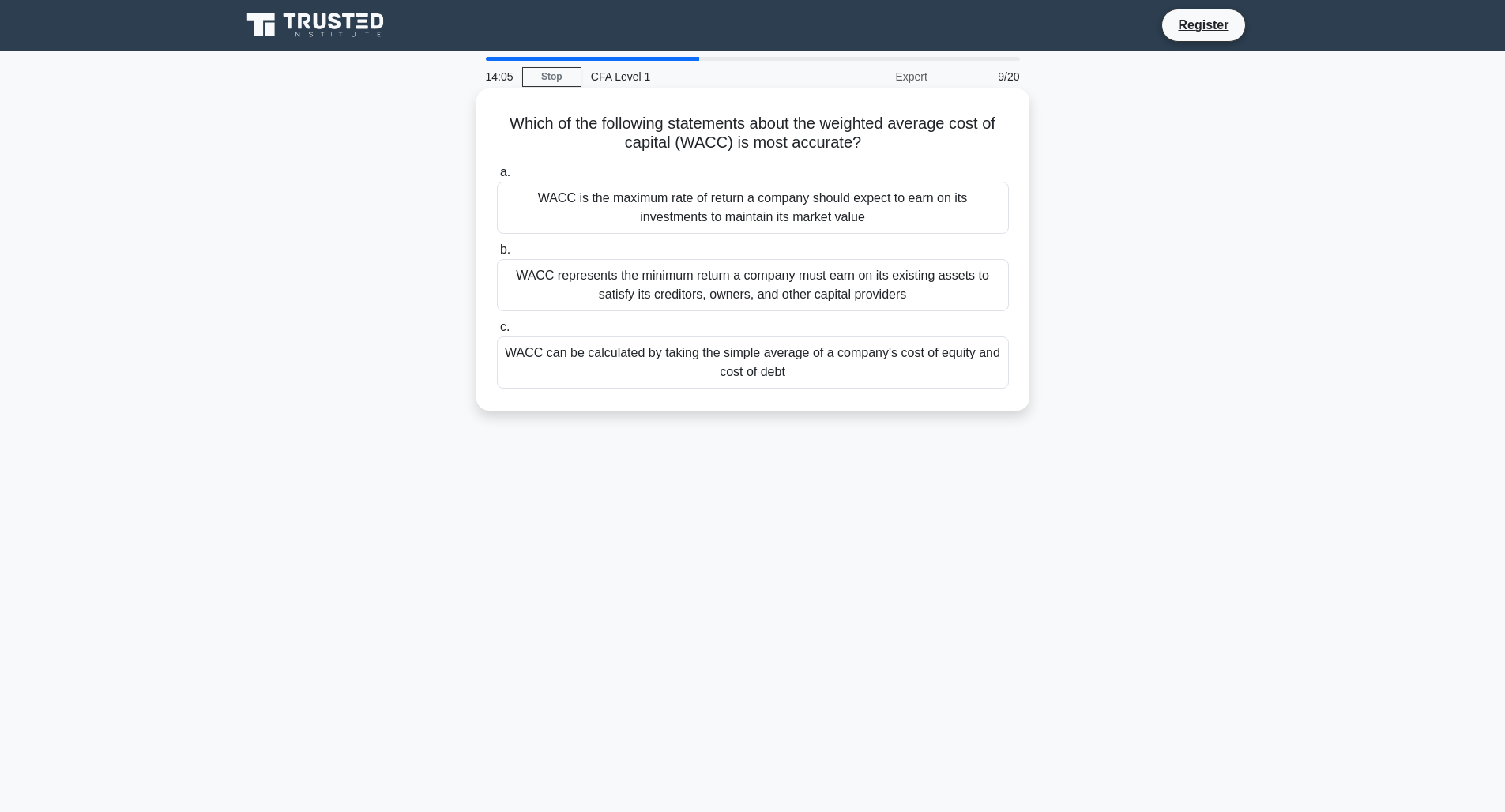
click at [671, 275] on div "WACC represents the minimum return a company must earn on its existing assets t…" at bounding box center [753, 285] width 512 height 52
click at [497, 255] on input "b. WACC represents the minimum return a company must earn on its existing asset…" at bounding box center [497, 250] width 0 height 11
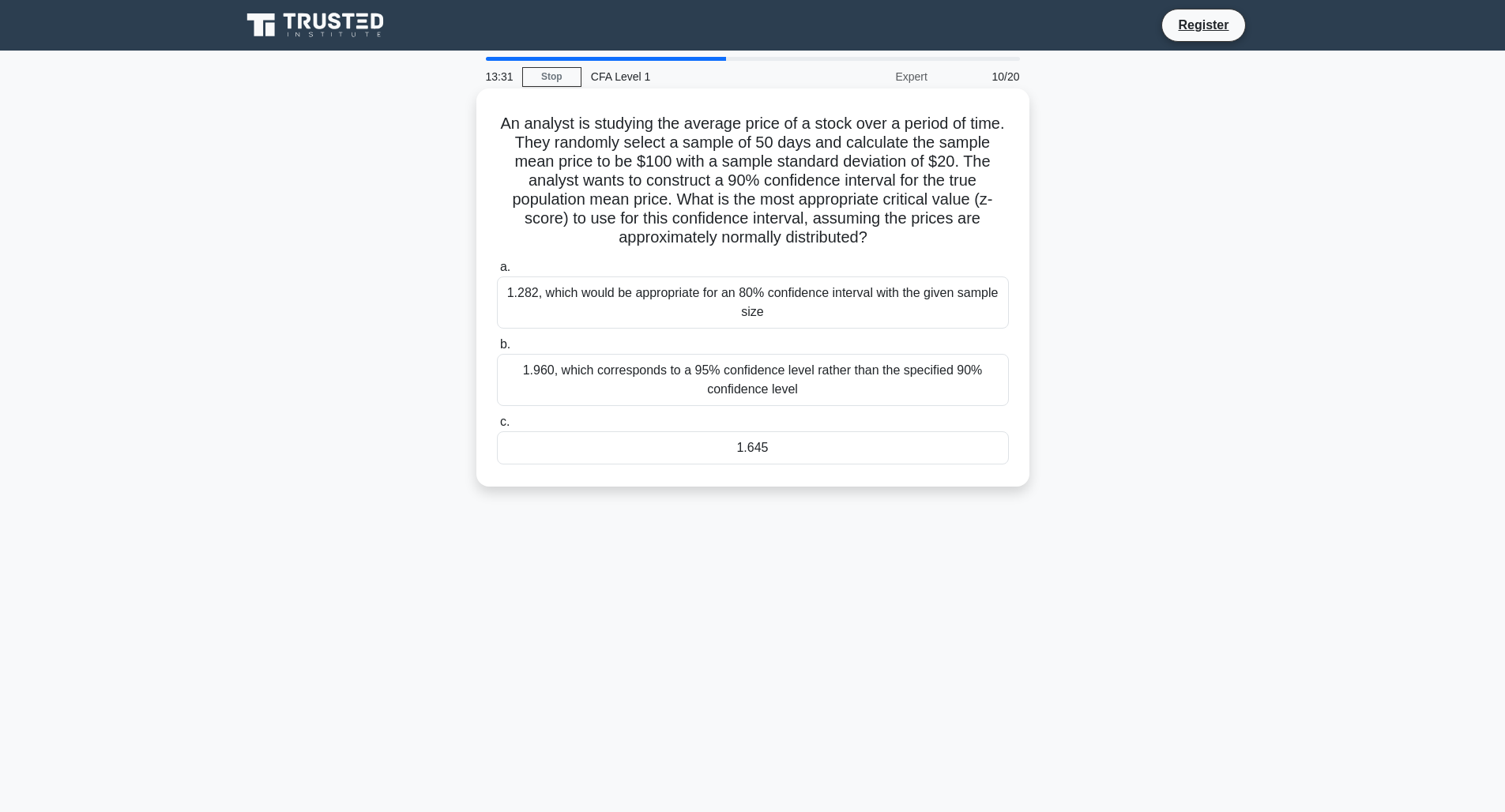
click at [668, 383] on div "1.960, which corresponds to a 95% confidence level rather than the specified 90…" at bounding box center [753, 381] width 512 height 52
click at [497, 350] on input "b. 1.960, which corresponds to a 95% confidence level rather than the specified…" at bounding box center [497, 344] width 0 height 11
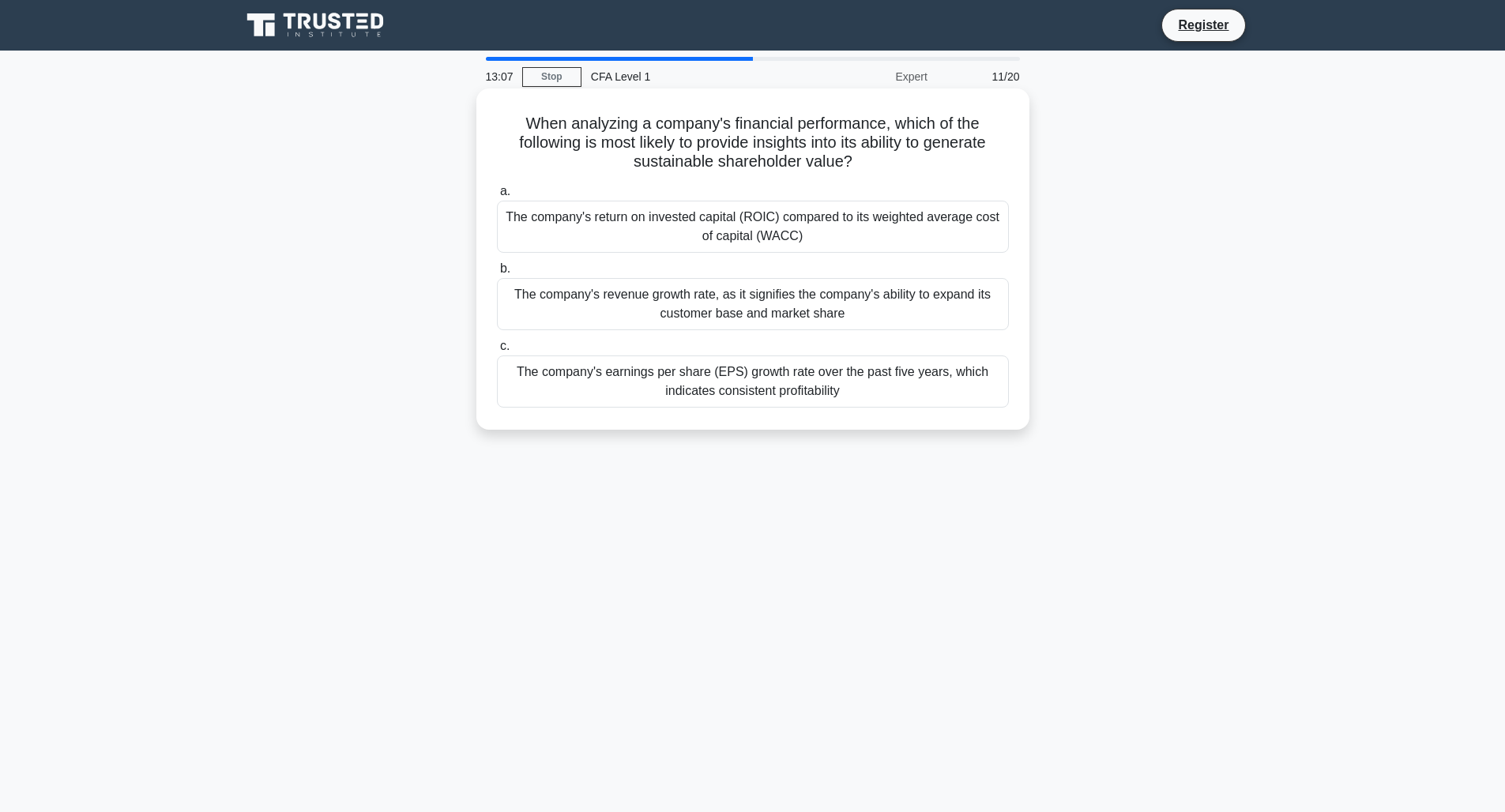
click at [638, 224] on div "The company's return on invested capital (ROIC) compared to its weighted averag…" at bounding box center [753, 227] width 512 height 52
click at [497, 197] on input "a. The company's return on invested capital (ROIC) compared to its weighted ave…" at bounding box center [497, 191] width 0 height 11
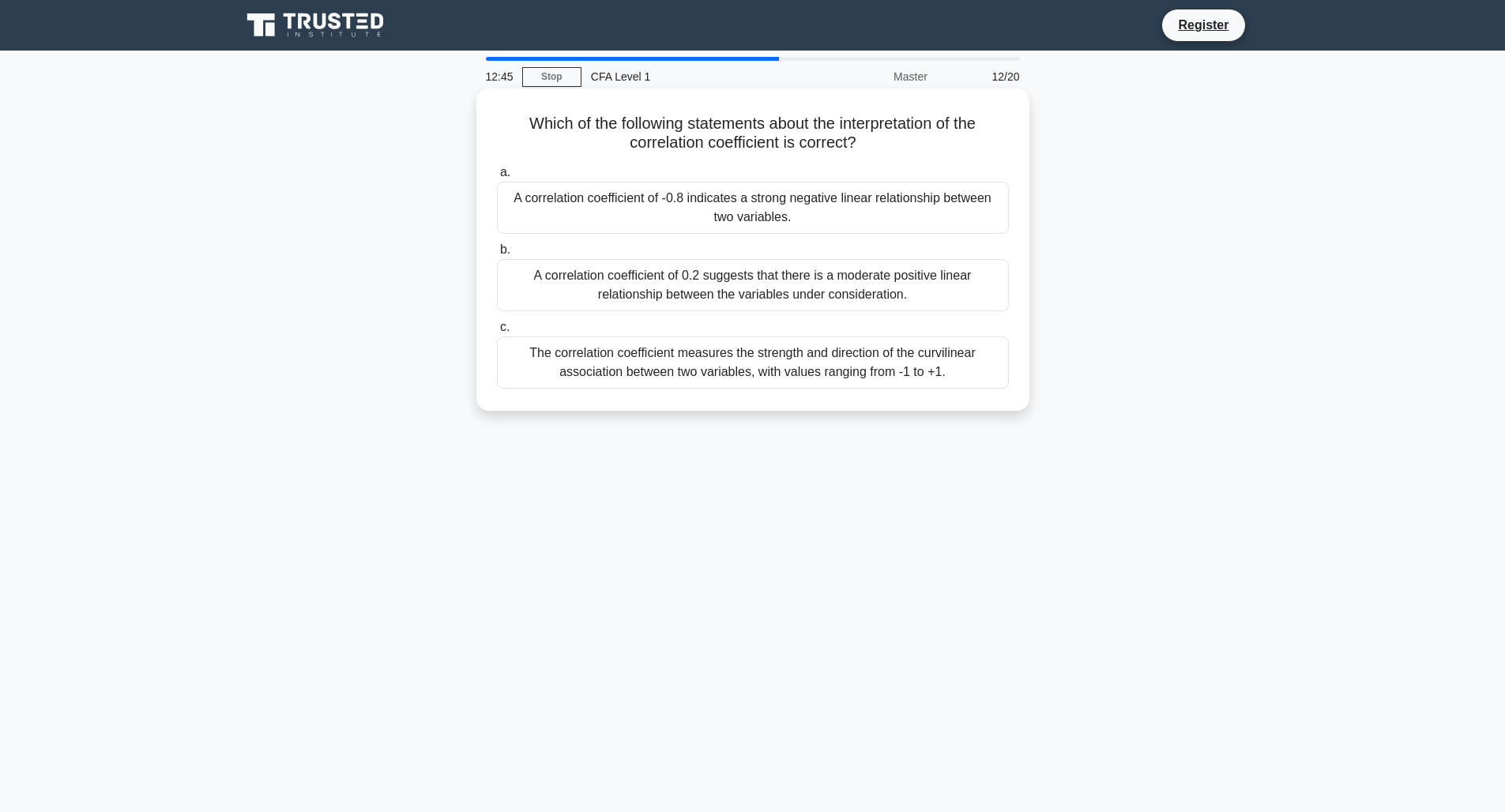
click at [645, 197] on div "A correlation coefficient of -0.8 indicates a strong negative linear relationsh…" at bounding box center [753, 208] width 512 height 52
click at [497, 178] on input "a. A correlation coefficient of -0.8 indicates a strong negative linear relatio…" at bounding box center [497, 172] width 0 height 11
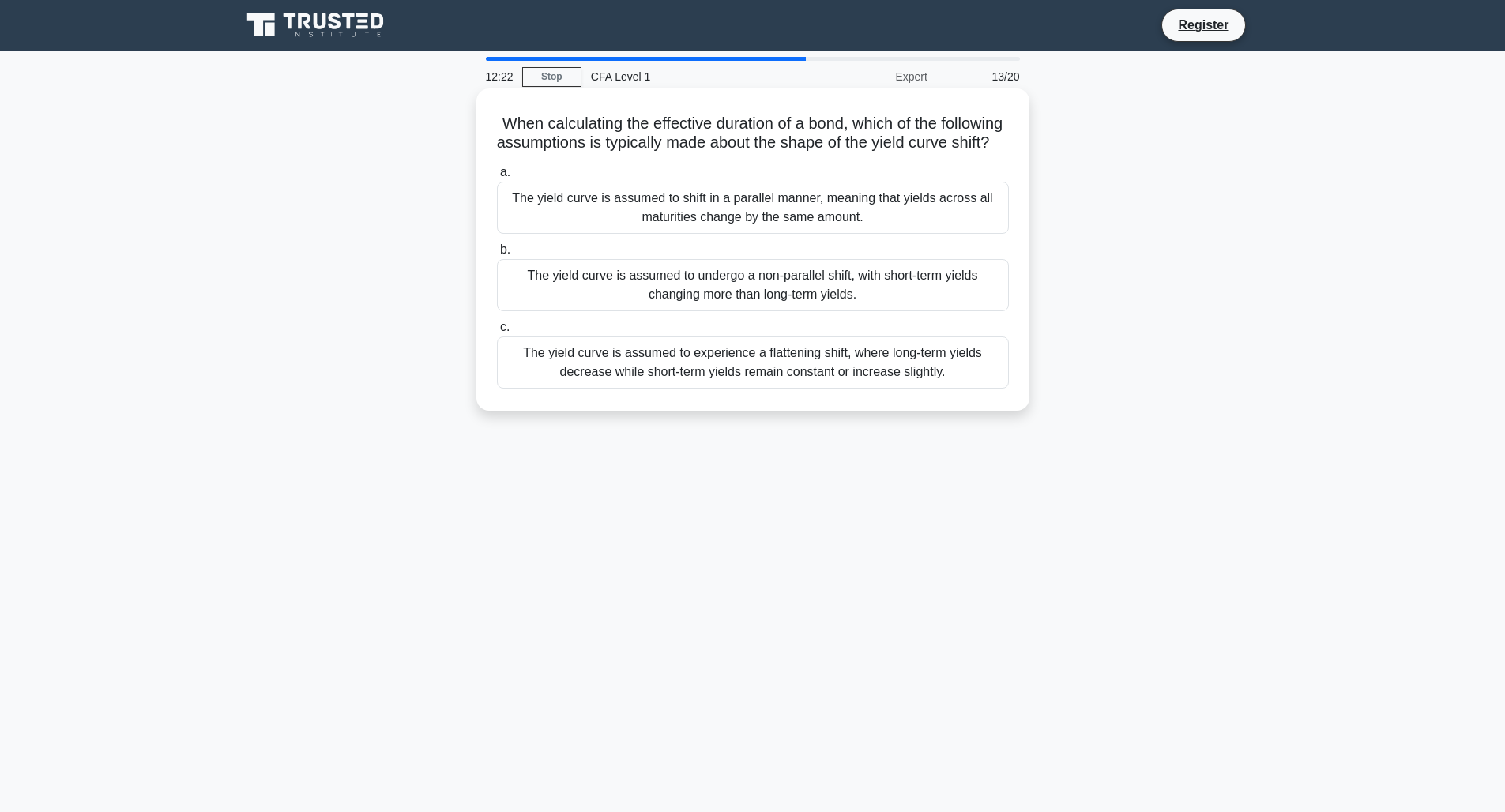
click at [662, 217] on div "The yield curve is assumed to shift in a parallel manner, meaning that yields a…" at bounding box center [753, 208] width 512 height 52
click at [497, 178] on input "a. The yield curve is assumed to shift in a parallel manner, meaning that yield…" at bounding box center [497, 172] width 0 height 11
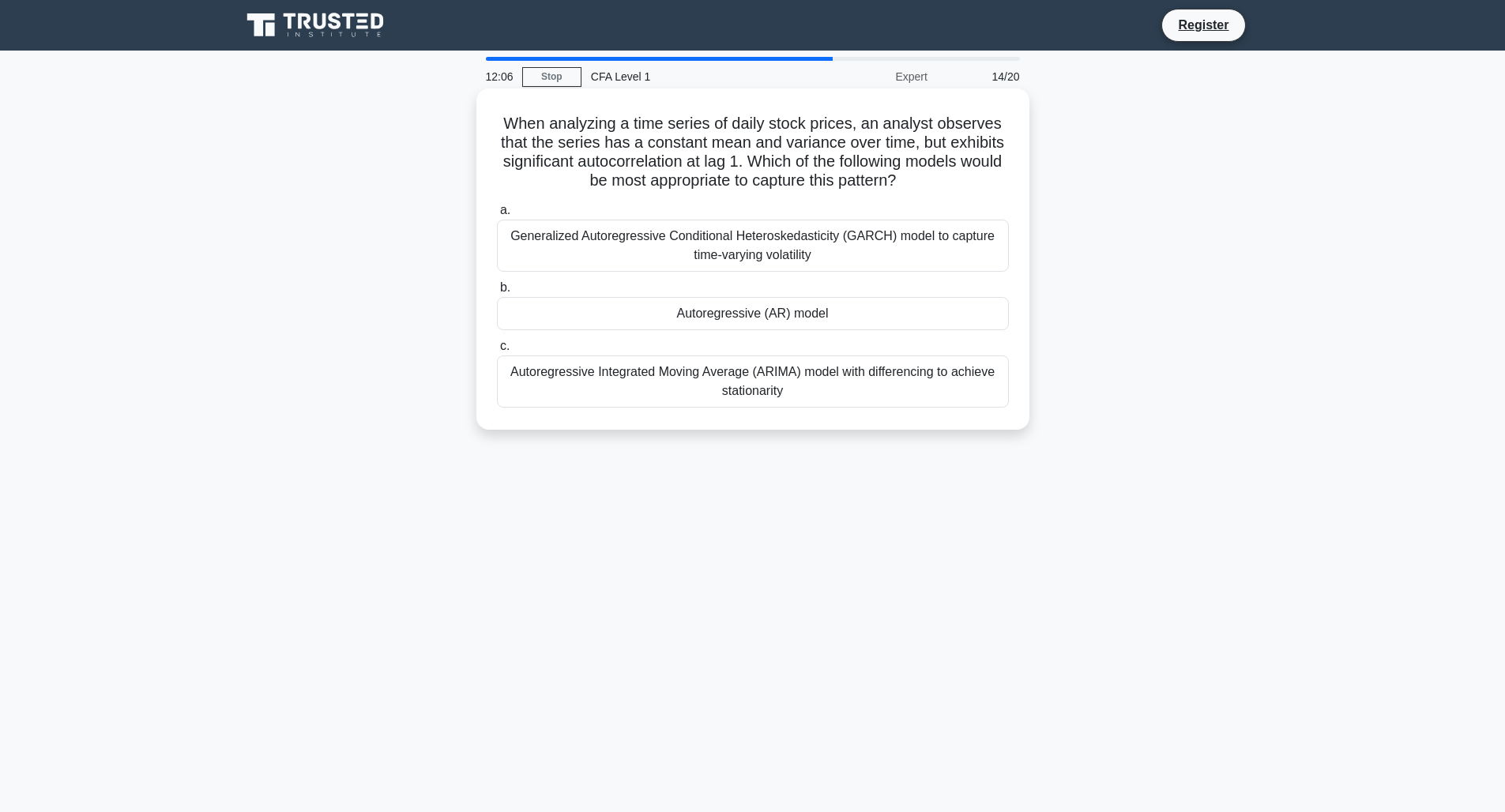
click at [677, 309] on div "Autoregressive (AR) model" at bounding box center [753, 313] width 512 height 33
click at [497, 293] on input "b. Autoregressive (AR) model" at bounding box center [497, 288] width 0 height 11
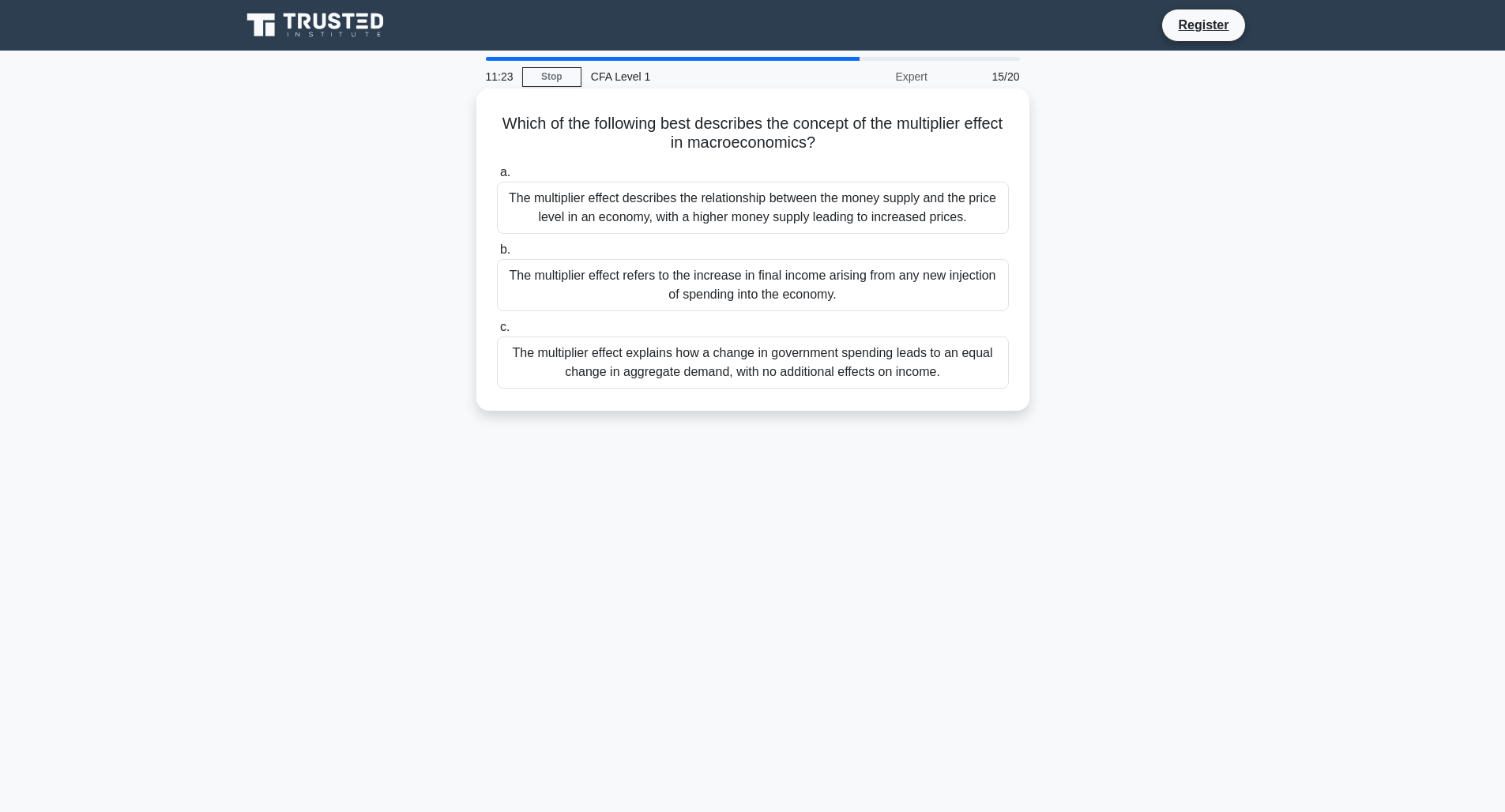
click at [663, 267] on div "The multiplier effect refers to the increase in final income arising from any n…" at bounding box center [753, 285] width 512 height 52
click at [497, 255] on input "b. The multiplier effect refers to the increase in final income arising from an…" at bounding box center [497, 250] width 0 height 11
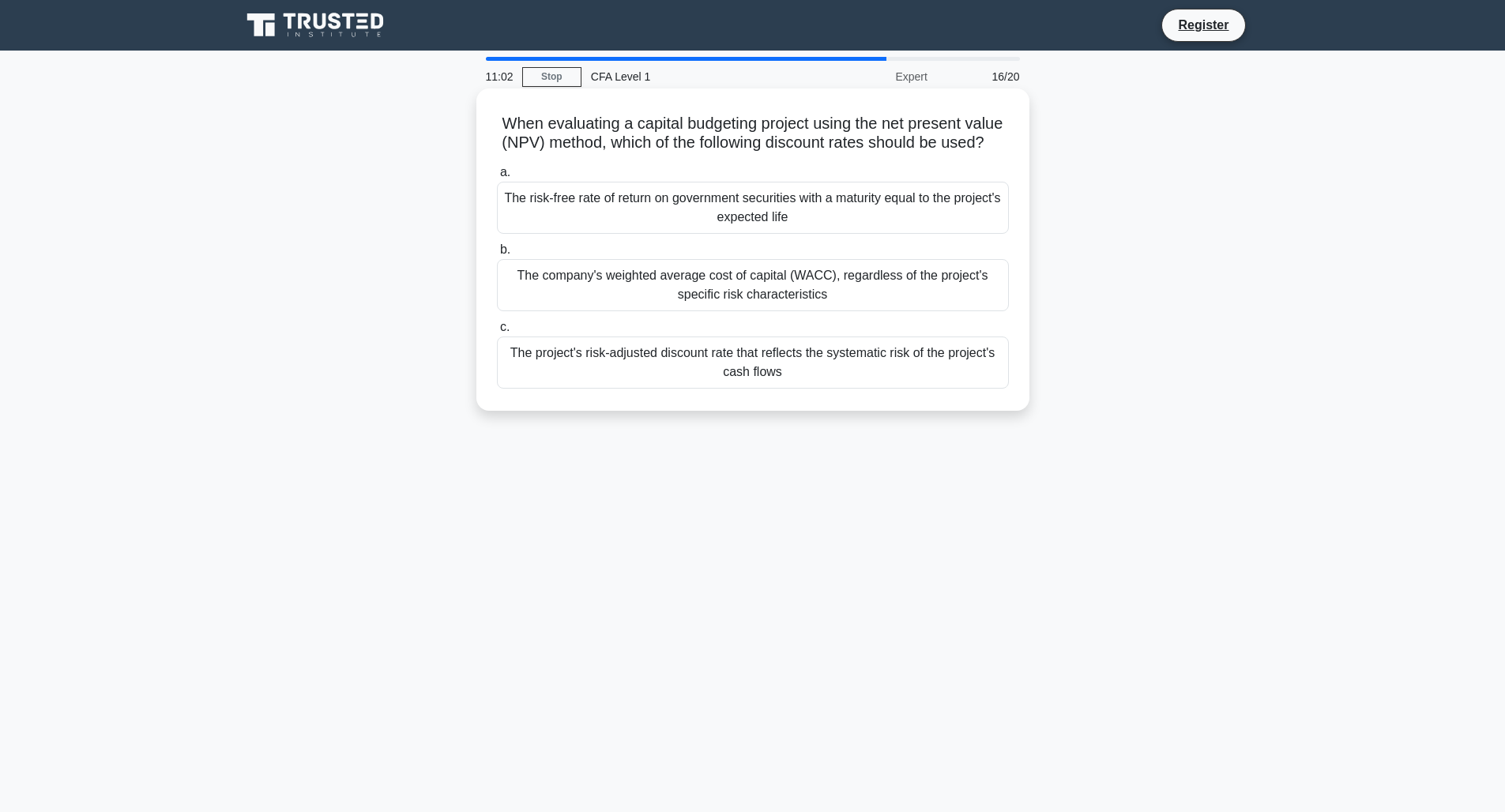
click at [678, 362] on div "The project's risk-adjusted discount rate that reflects the systematic risk of …" at bounding box center [753, 363] width 512 height 52
click at [497, 333] on input "c. The project's risk-adjusted discount rate that reflects the systematic risk …" at bounding box center [497, 327] width 0 height 11
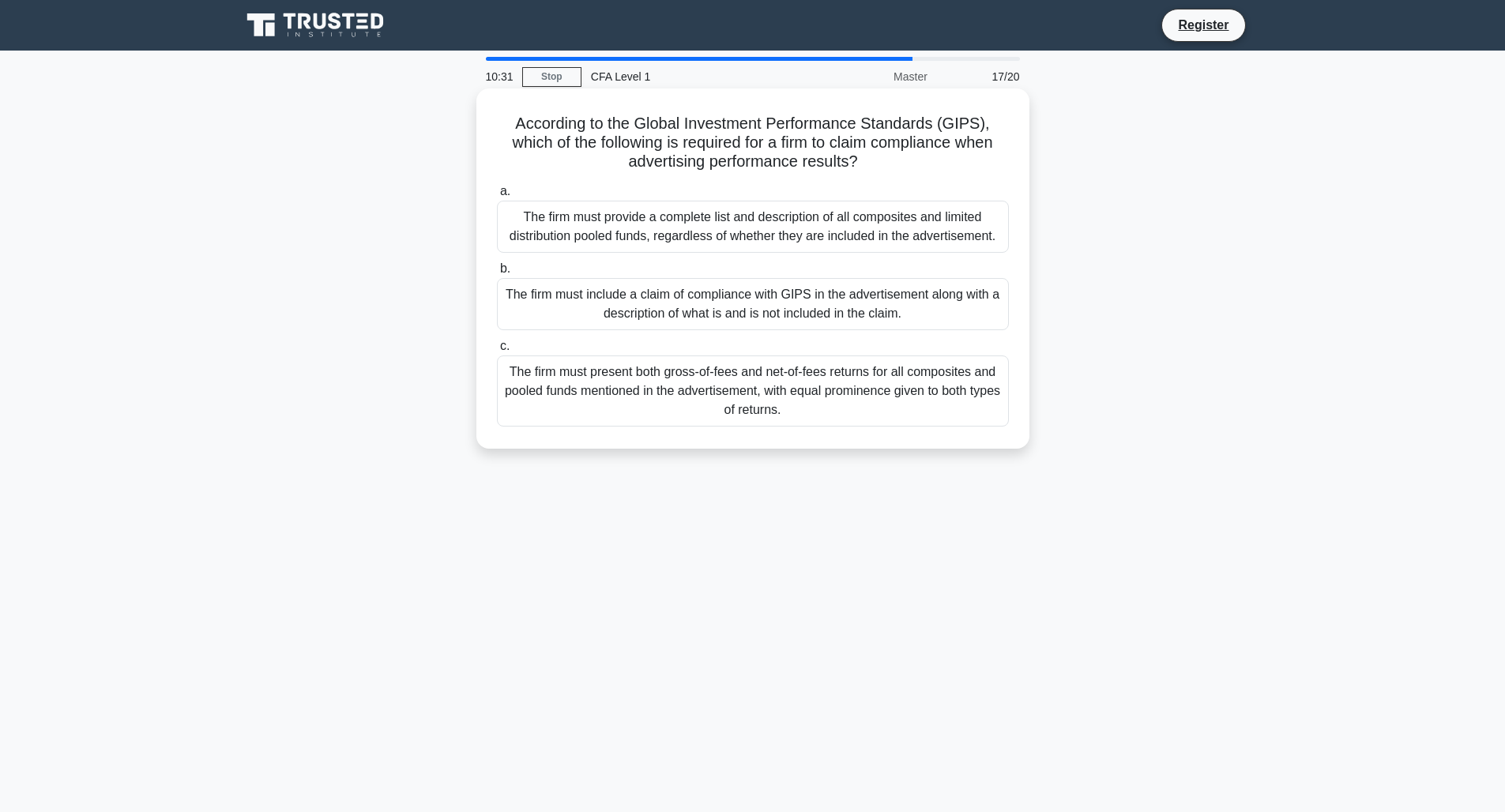
click at [653, 388] on div "The firm must present both gross-of-fees and net-of-fees returns for all compos…" at bounding box center [753, 391] width 512 height 71
click at [497, 352] on input "c. The firm must present both gross-of-fees and net-of-fees returns for all com…" at bounding box center [497, 346] width 0 height 11
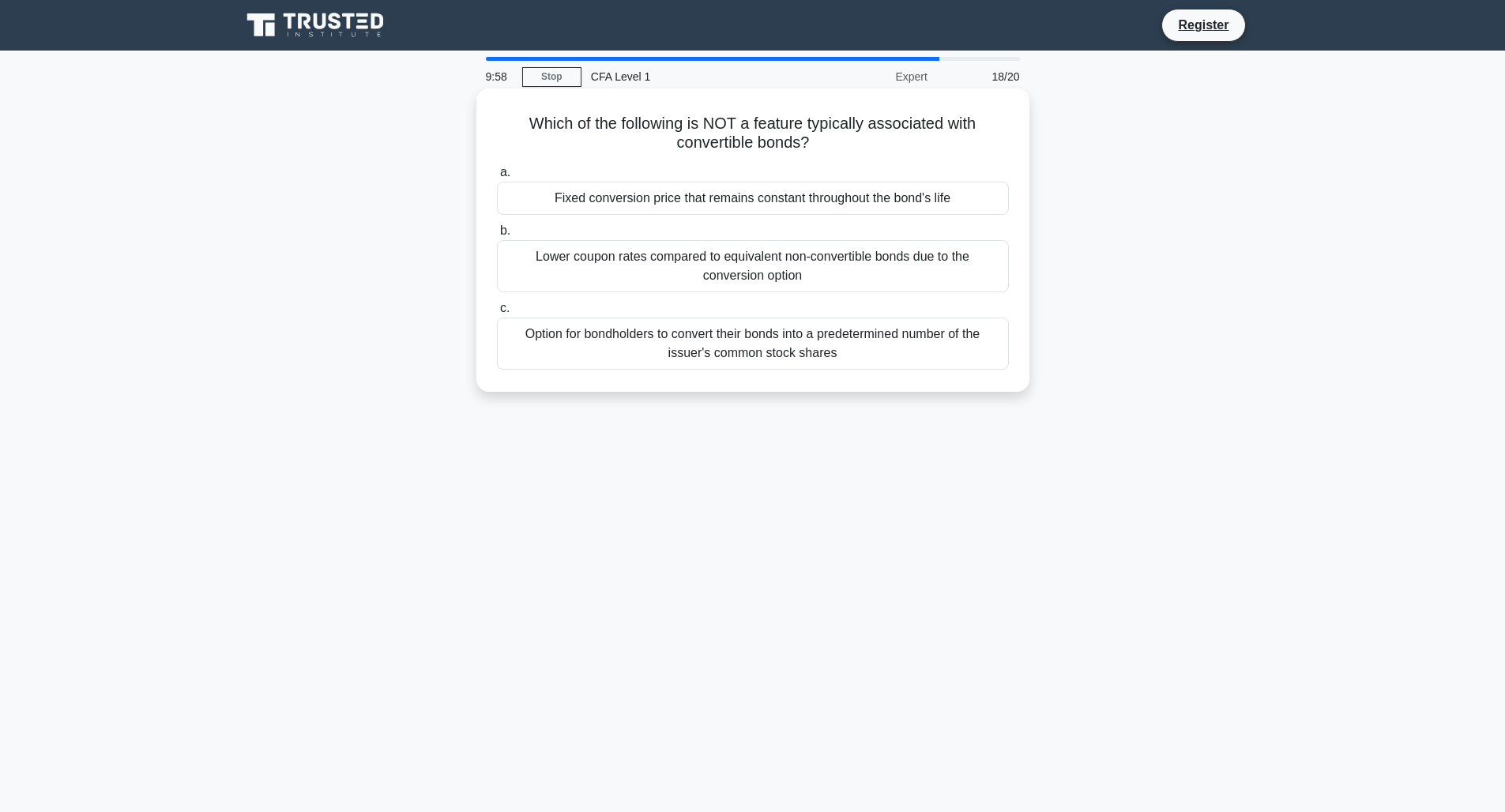
click at [657, 363] on div "Option for bondholders to convert their bonds into a predetermined number of th…" at bounding box center [753, 344] width 512 height 52
click at [497, 314] on input "c. Option for bondholders to convert their bonds into a predetermined number of…" at bounding box center [497, 308] width 0 height 11
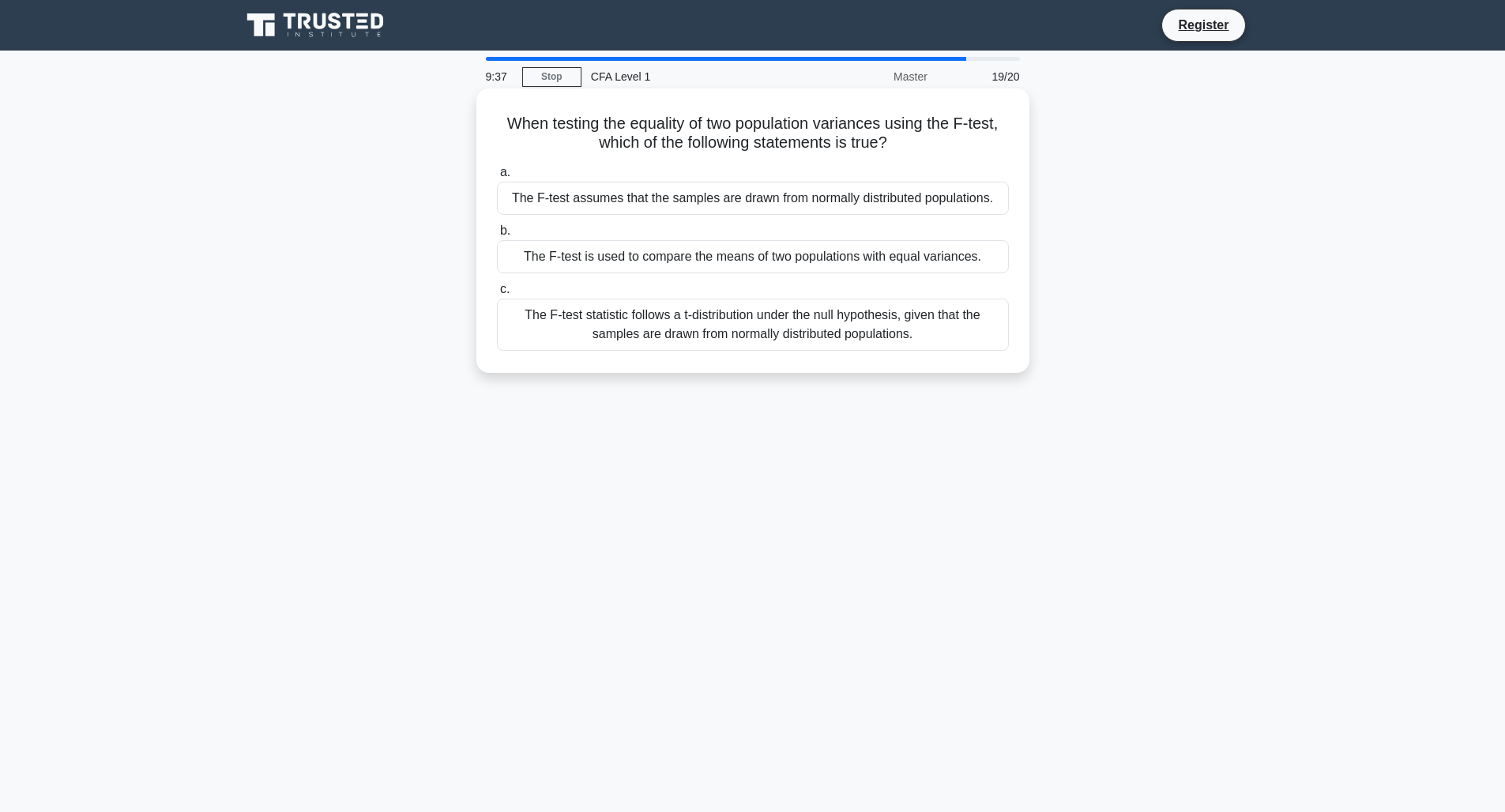
click at [575, 198] on div "The F-test assumes that the samples are drawn from normally distributed populat…" at bounding box center [753, 198] width 512 height 33
click at [497, 178] on input "a. The F-test assumes that the samples are drawn from normally distributed popu…" at bounding box center [497, 172] width 0 height 11
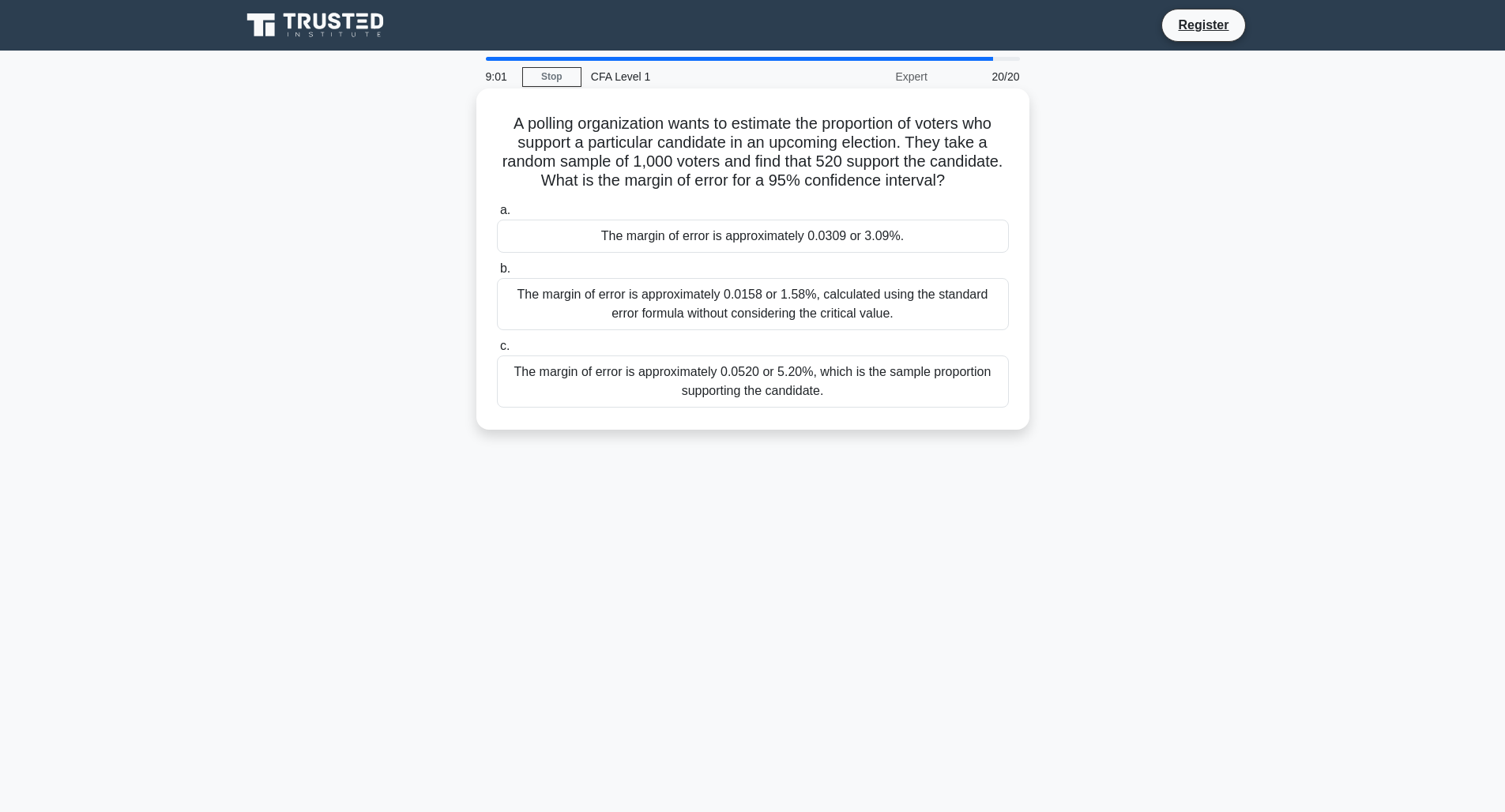
click at [589, 294] on div "The margin of error is approximately 0.0158 or 1.58%, calculated using the stan…" at bounding box center [753, 304] width 512 height 52
click at [497, 274] on input "b. The margin of error is approximately 0.0158 or 1.58%, calculated using the s…" at bounding box center [497, 269] width 0 height 11
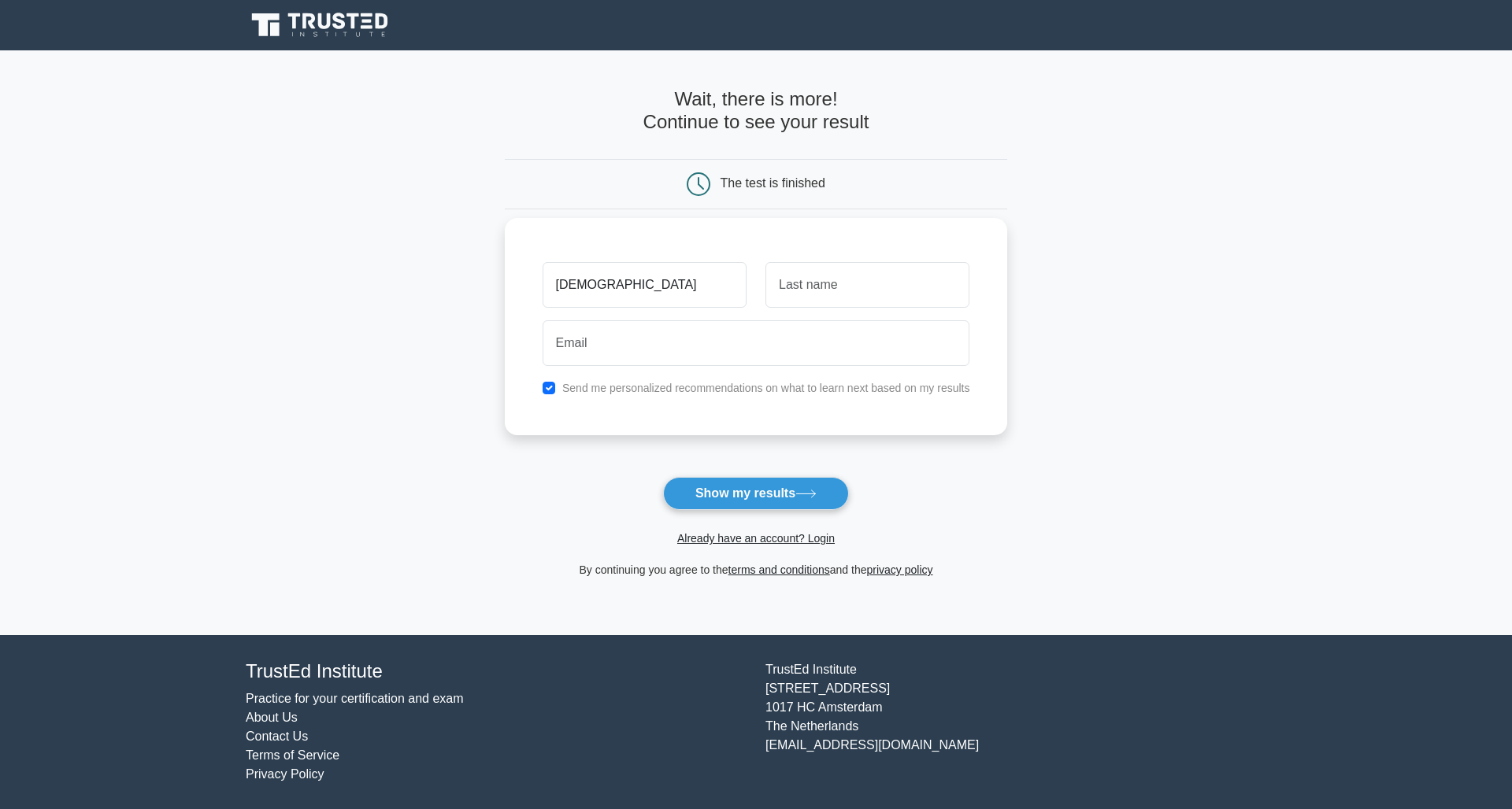
type input "[DEMOGRAPHIC_DATA]"
type input "[PERSON_NAME]"
type input "B"
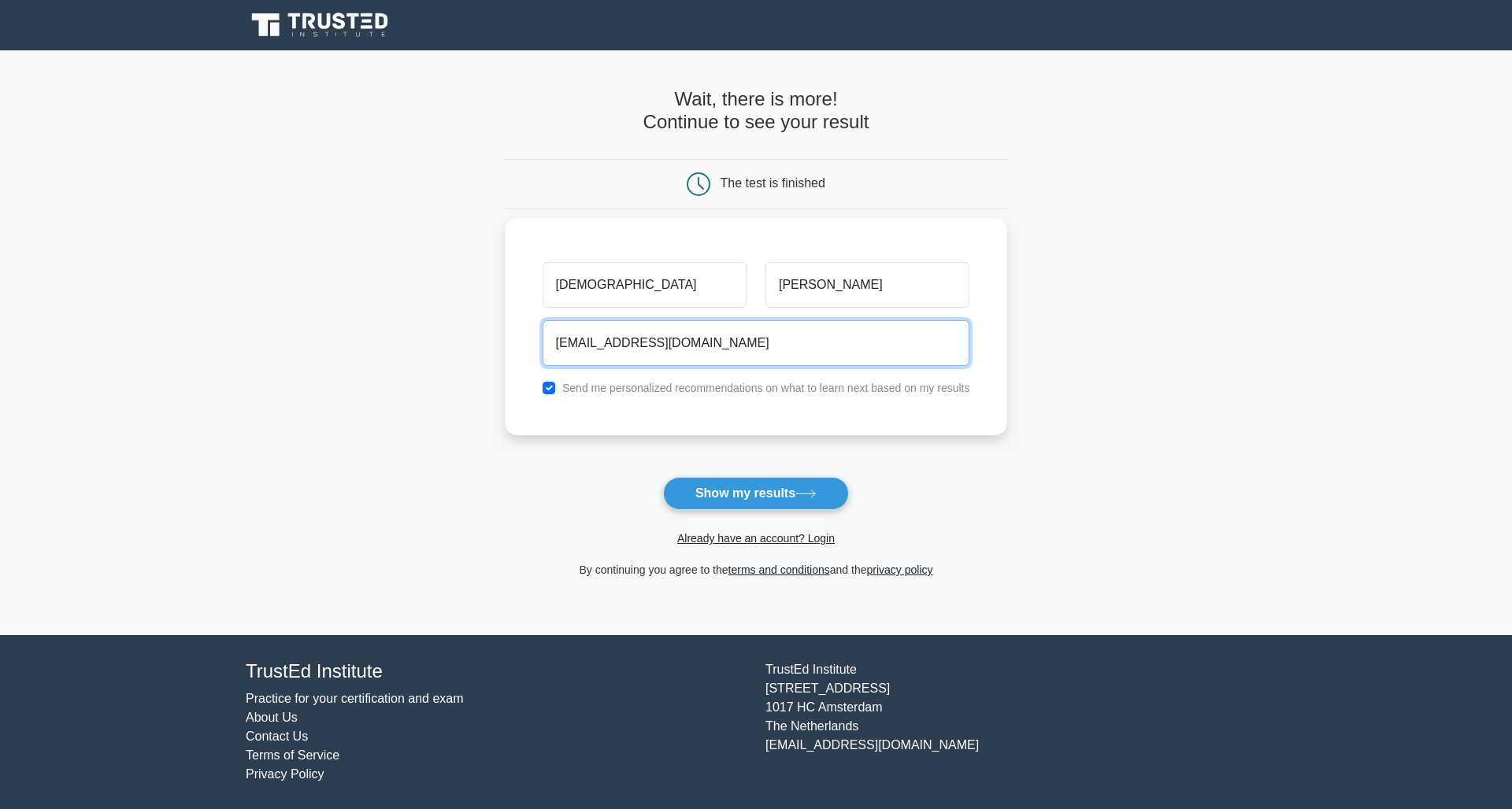
type input "[EMAIL_ADDRESS][DOMAIN_NAME]"
click at [544, 387] on input "checkbox" at bounding box center [548, 387] width 12 height 12
checkbox input "false"
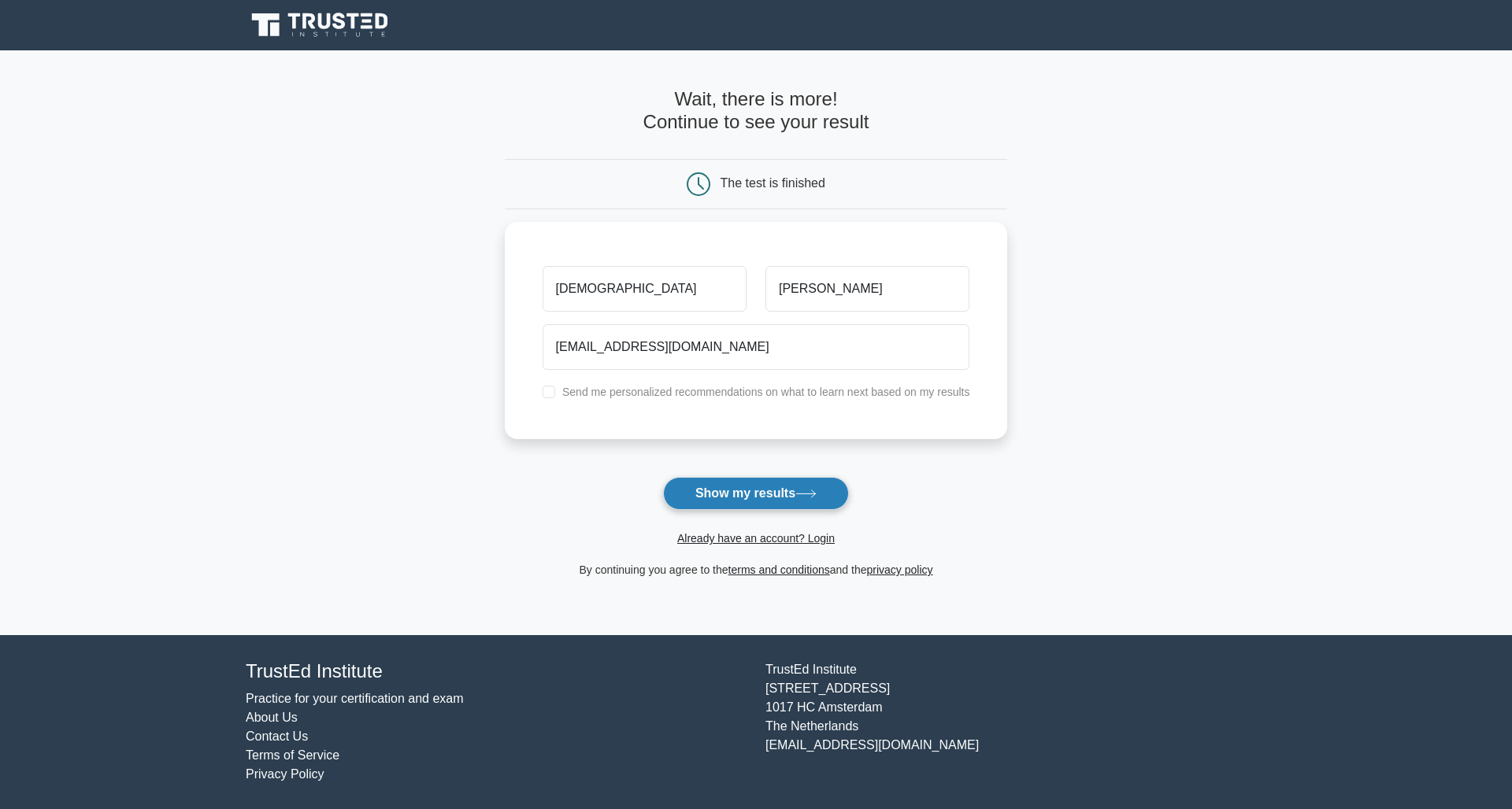
click at [708, 503] on button "Show my results" at bounding box center [755, 494] width 186 height 33
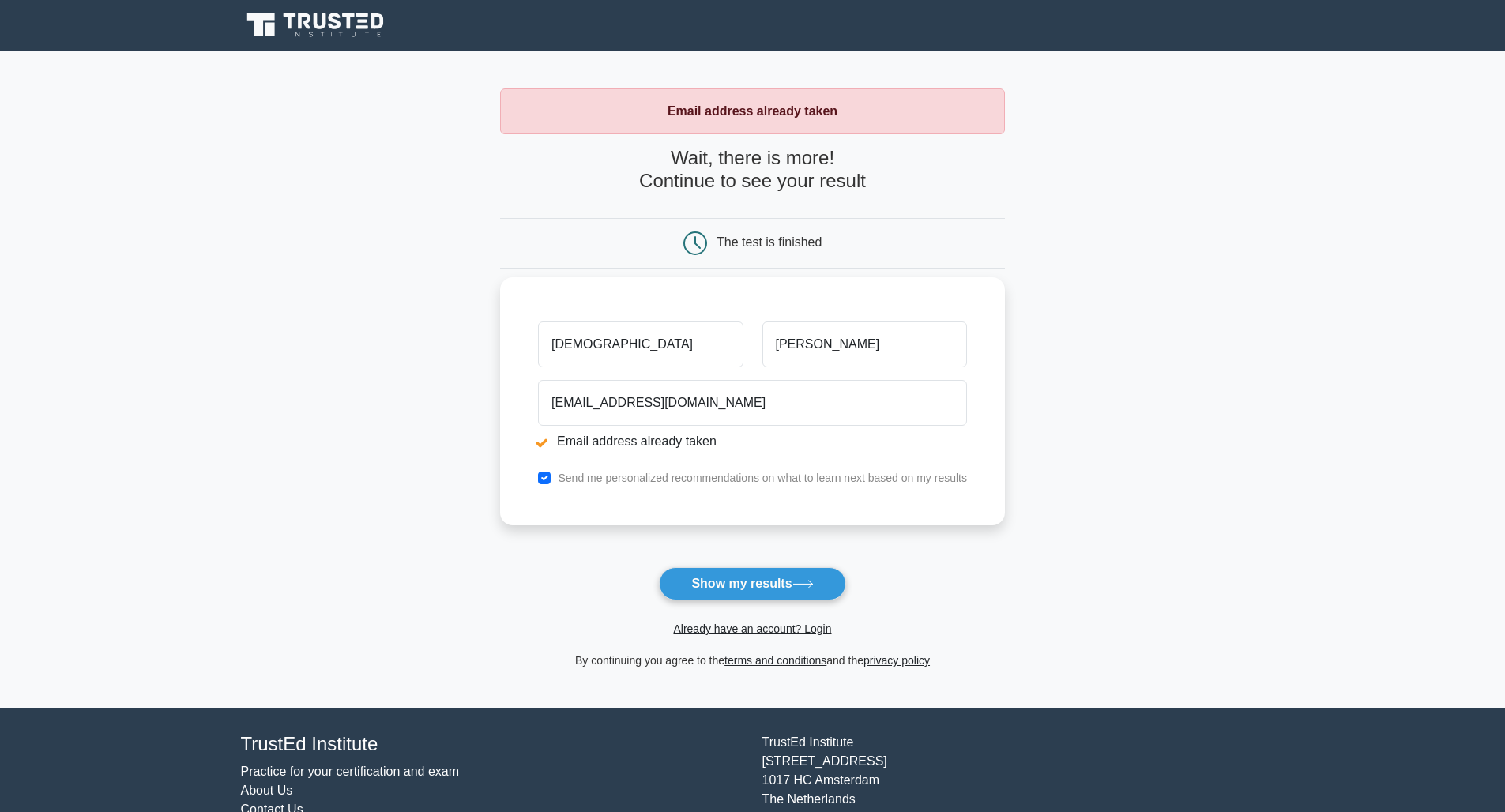
click at [669, 479] on label "Send me personalized recommendations on what to learn next based on my results" at bounding box center [762, 477] width 409 height 12
drag, startPoint x: 680, startPoint y: 400, endPoint x: 651, endPoint y: 408, distance: 30.1
type input "[EMAIL_ADDRESS][DOMAIN_NAME]"
click at [548, 478] on input "checkbox" at bounding box center [544, 477] width 12 height 12
checkbox input "false"
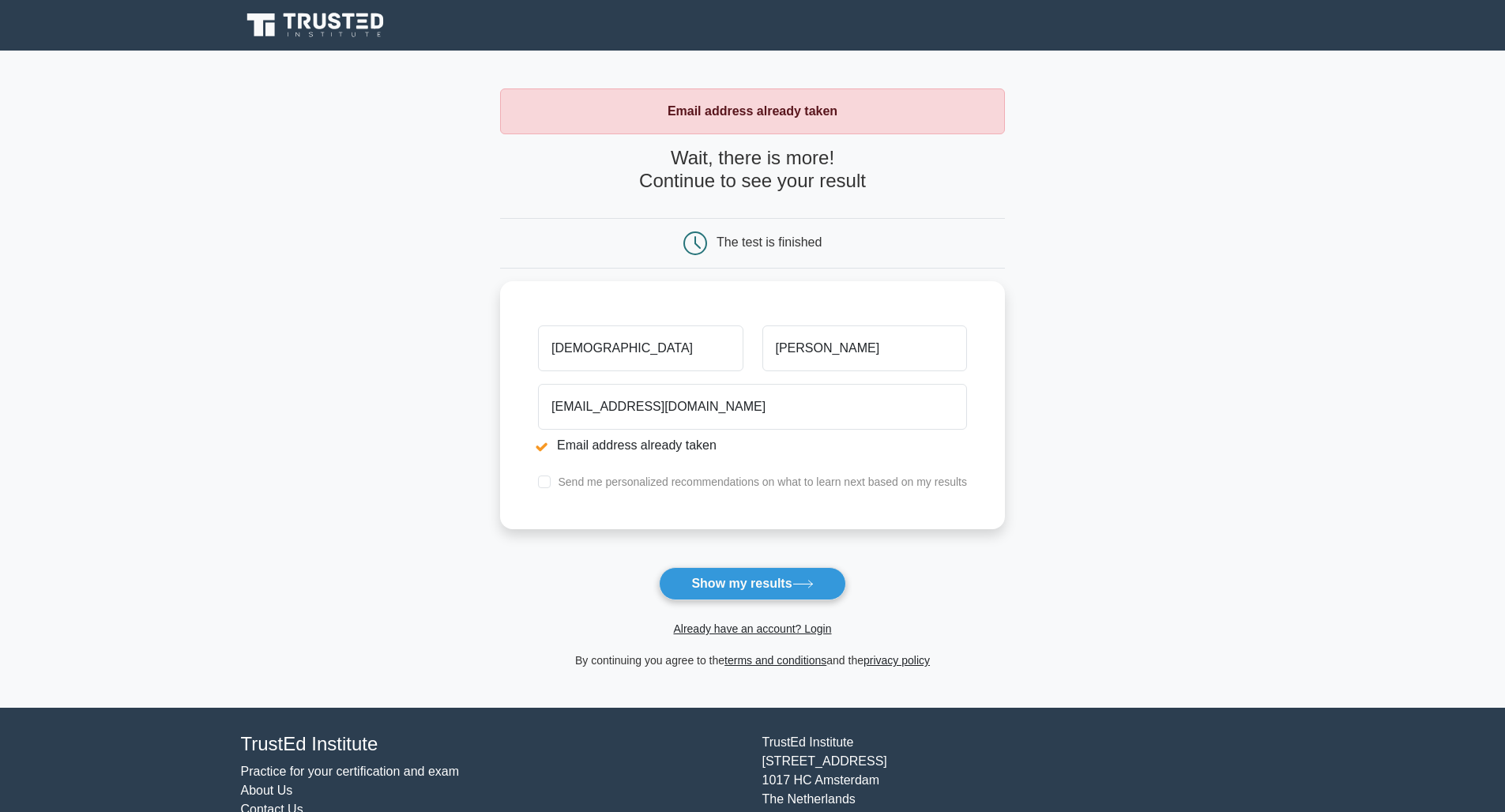
click at [754, 589] on button "Show my results" at bounding box center [752, 584] width 186 height 33
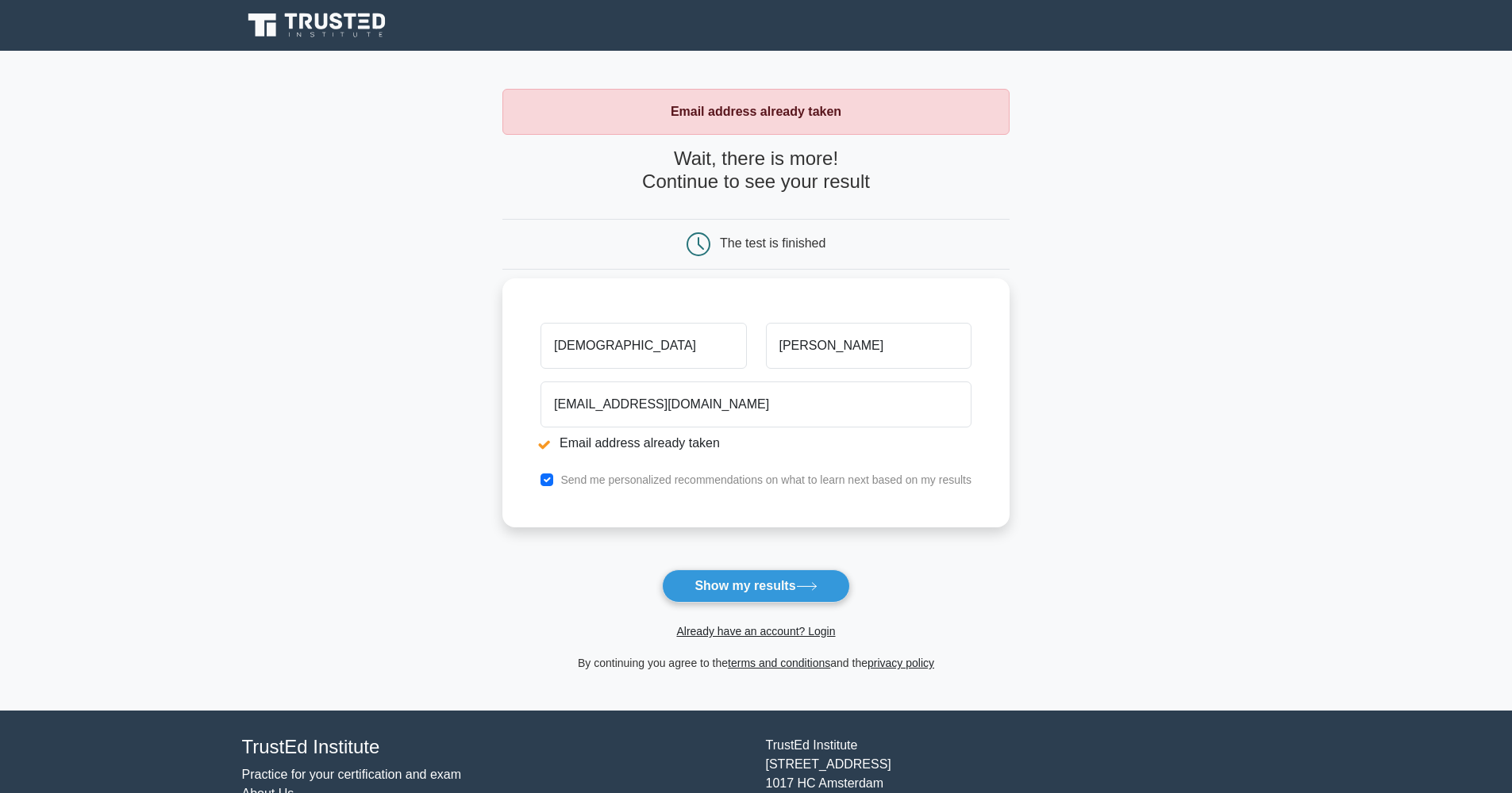
click at [541, 481] on div "Send me personalized recommendations on what to learn next based on my results" at bounding box center [756, 479] width 450 height 19
click at [721, 591] on button "Show my results" at bounding box center [756, 586] width 187 height 33
